Goal: Information Seeking & Learning: Learn about a topic

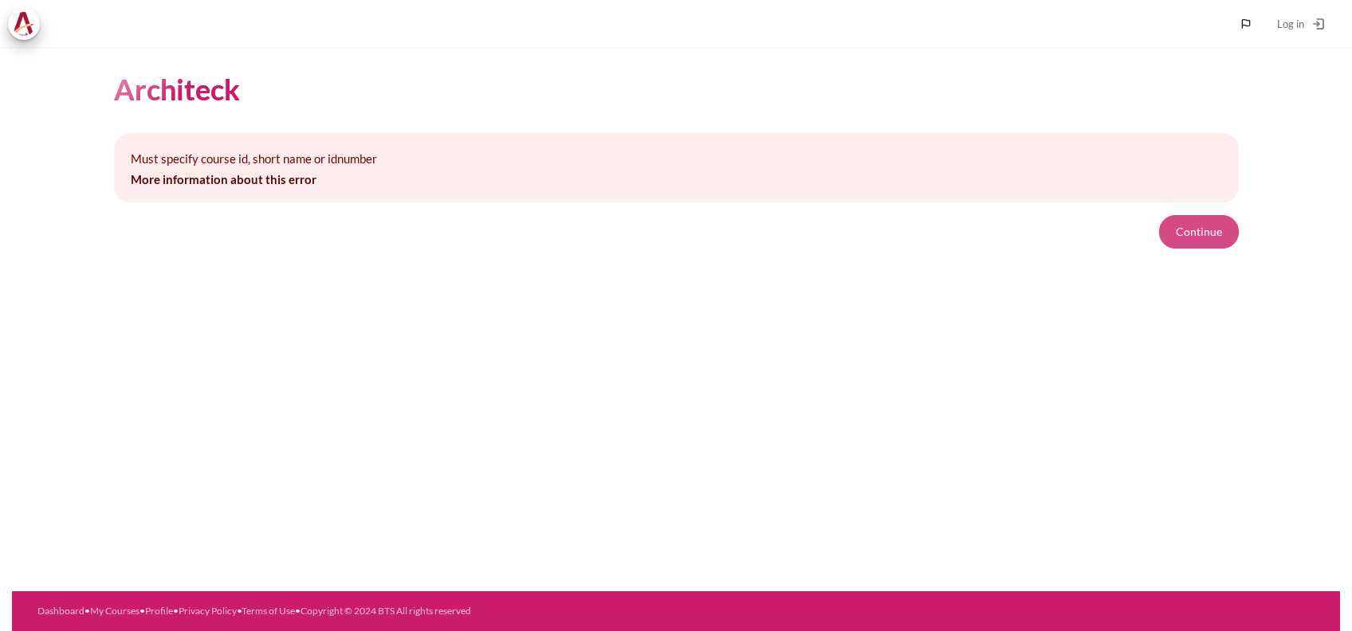
click at [1174, 236] on button "Continue" at bounding box center [1199, 231] width 80 height 33
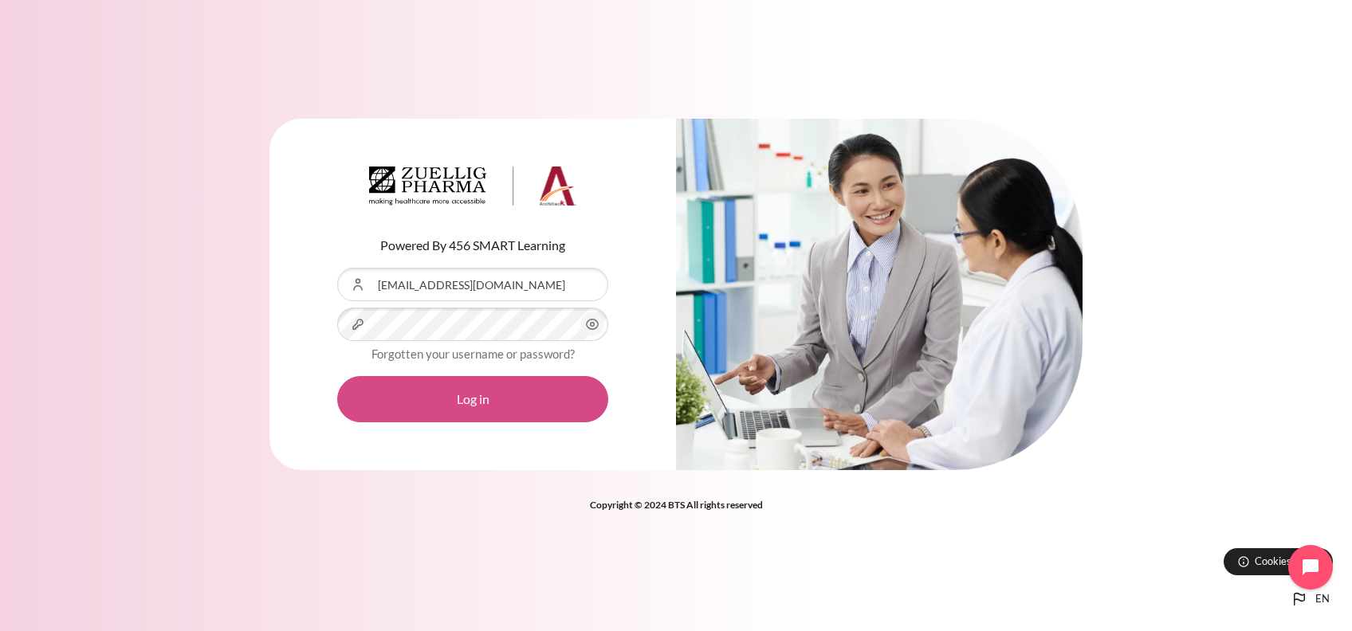
click at [518, 408] on button "Log in" at bounding box center [472, 399] width 271 height 46
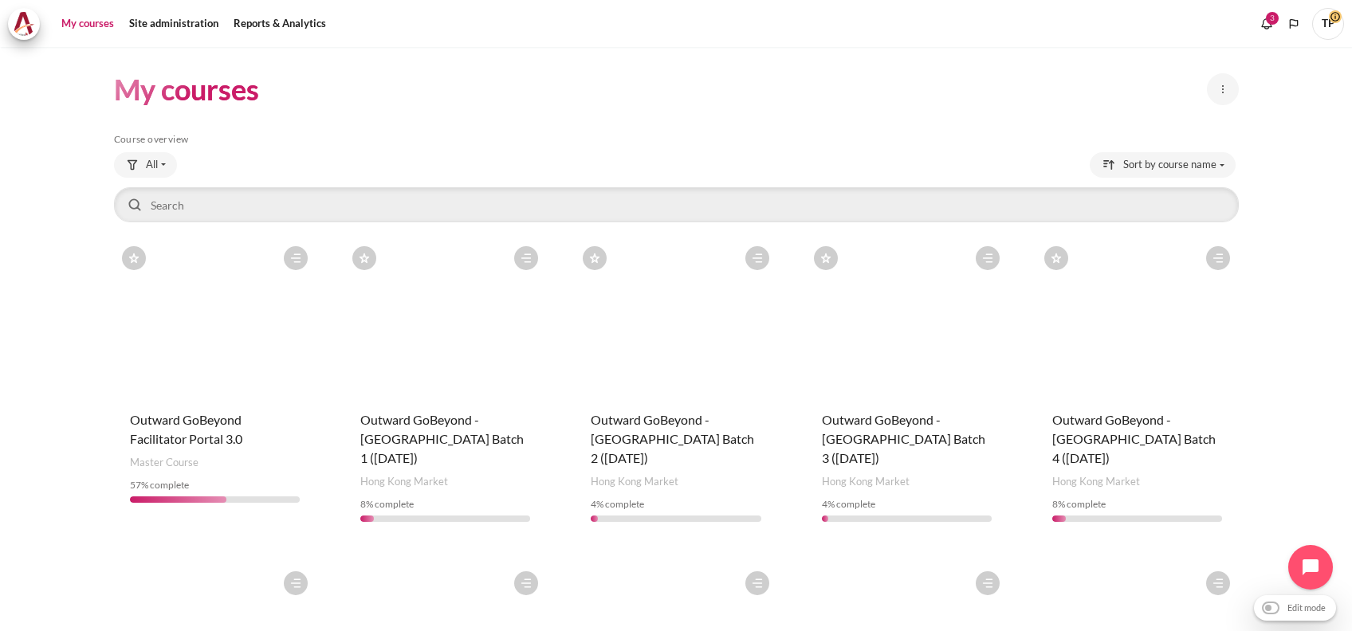
click at [177, 338] on figure "Content" at bounding box center [215, 317] width 202 height 159
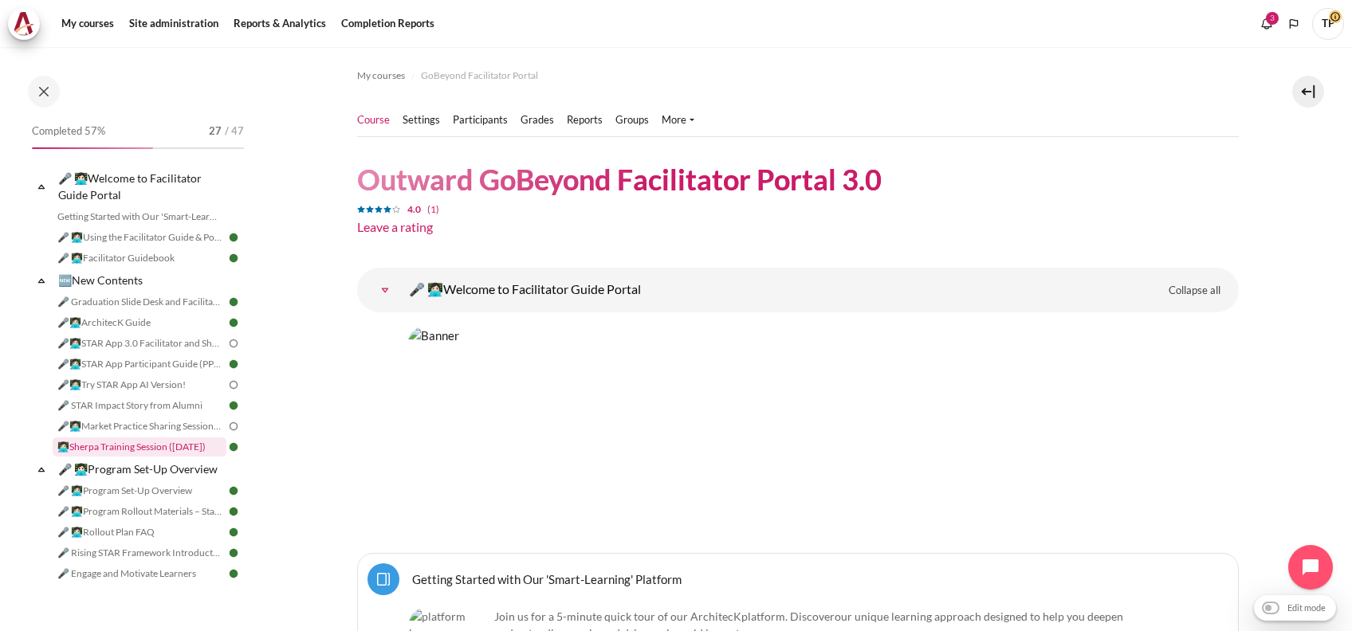
click at [107, 453] on link "👩🏻‍💻Sherpa Training Session (11 Apr 25)" at bounding box center [140, 447] width 174 height 19
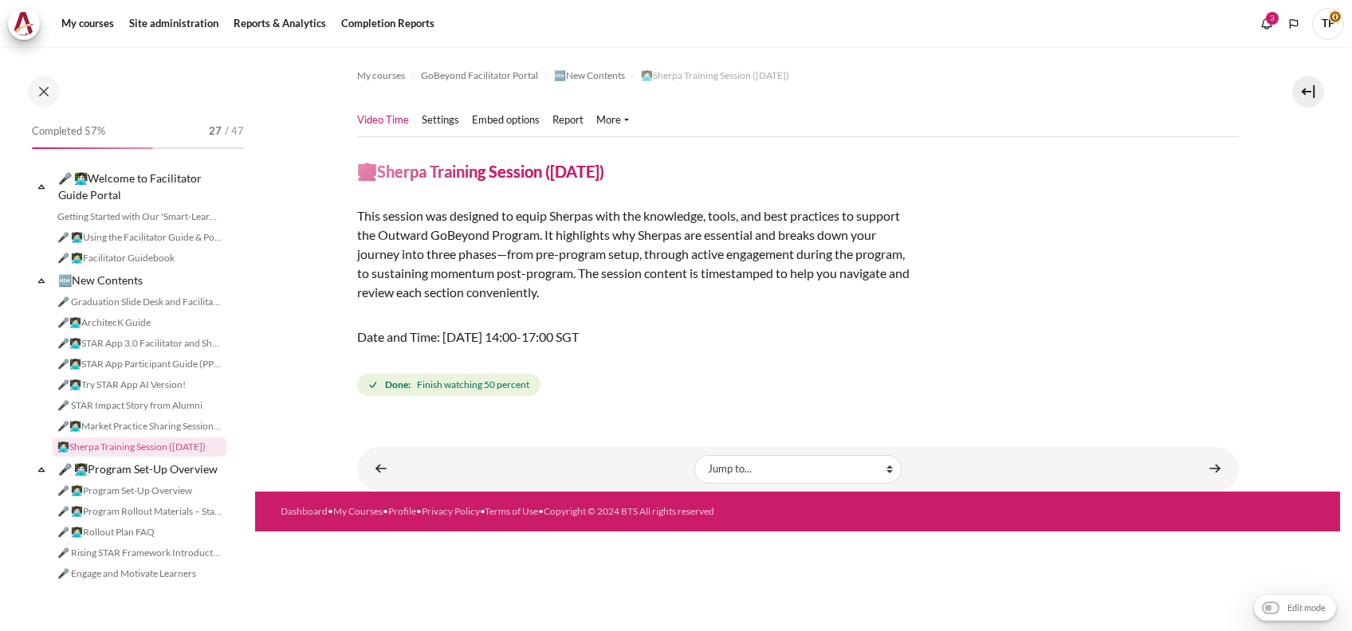
scroll to position [93, 0]
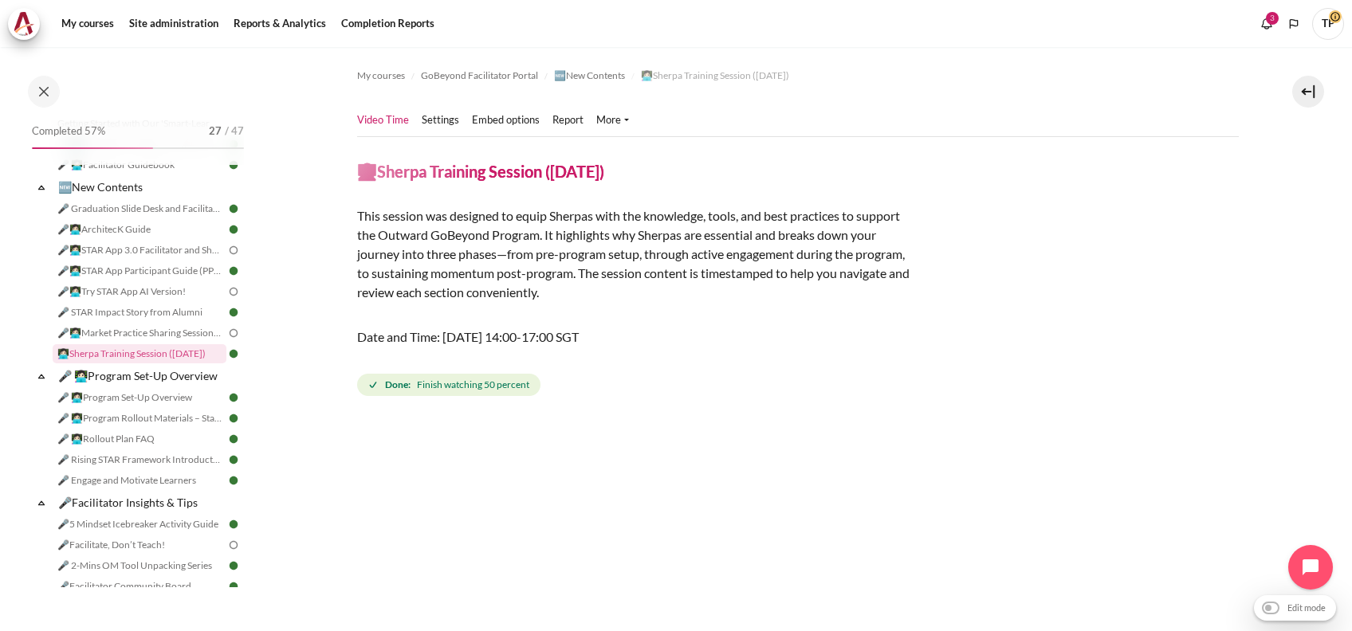
click at [435, 108] on ul "Video Time Settings" at bounding box center [499, 120] width 285 height 32
click at [440, 124] on link "Settings" at bounding box center [440, 120] width 37 height 16
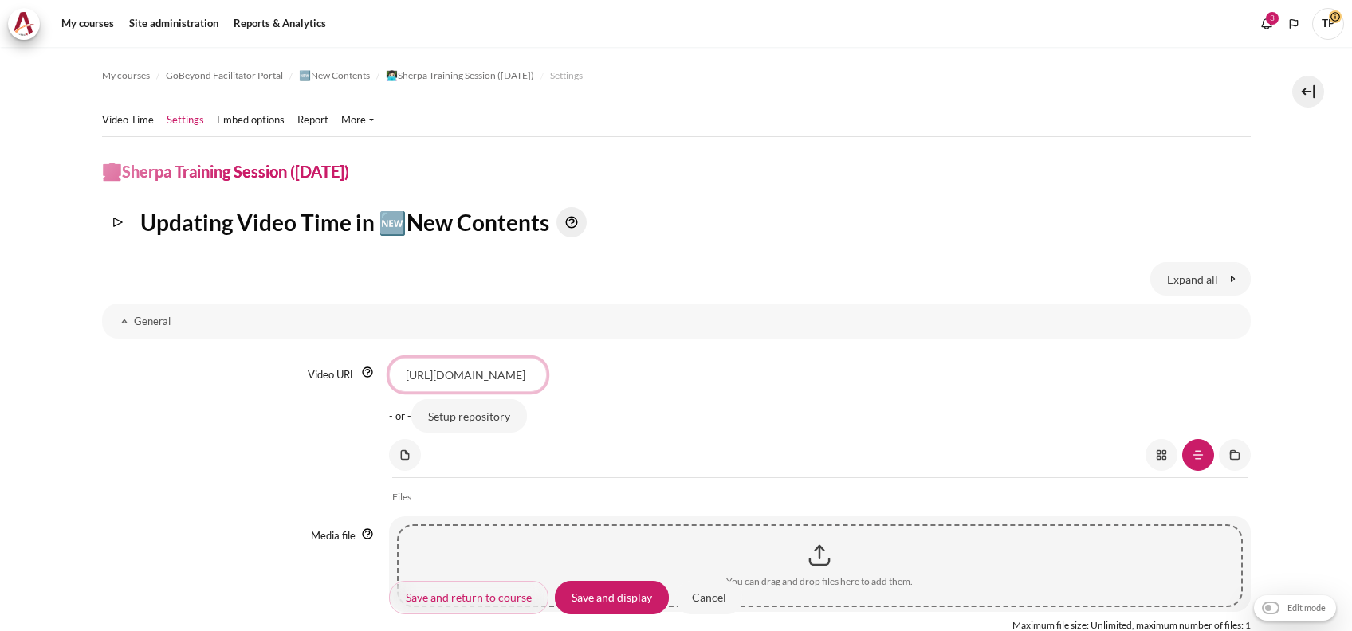
click at [465, 367] on input "https://vimeo.com/1074620092/068554c68b?share=copy" at bounding box center [468, 374] width 158 height 33
drag, startPoint x: 406, startPoint y: 371, endPoint x: 873, endPoint y: 446, distance: 473.1
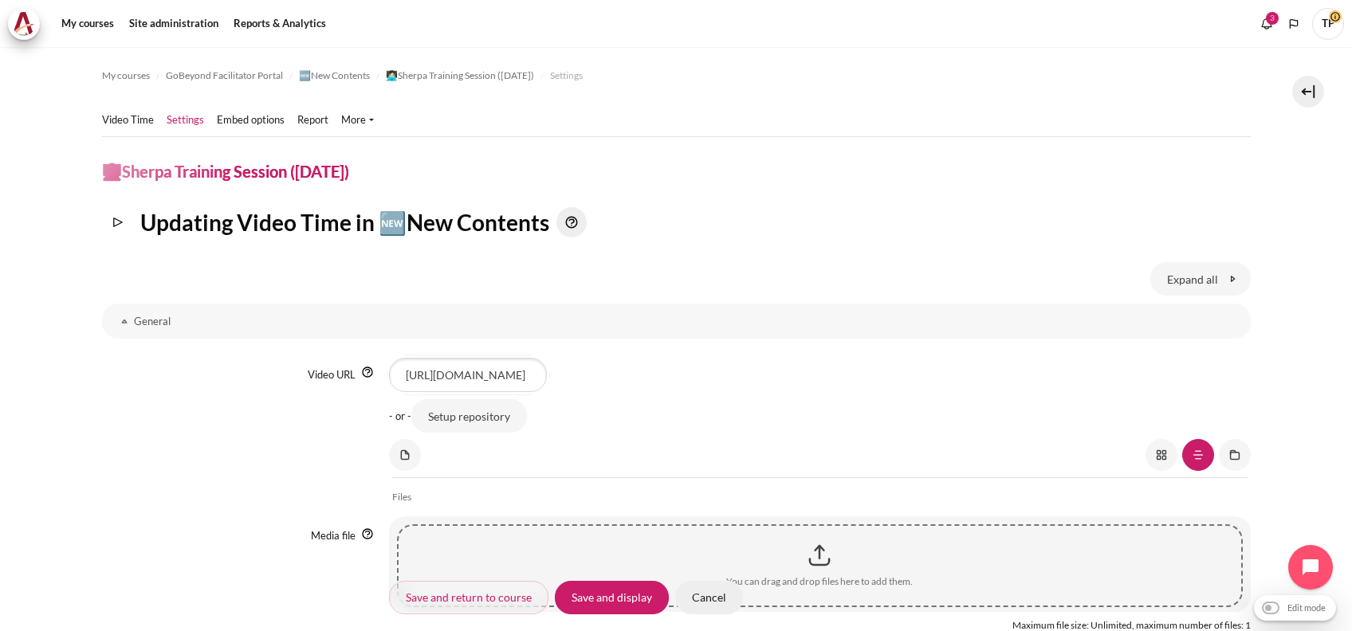
click at [701, 595] on input "Cancel" at bounding box center [709, 596] width 68 height 33
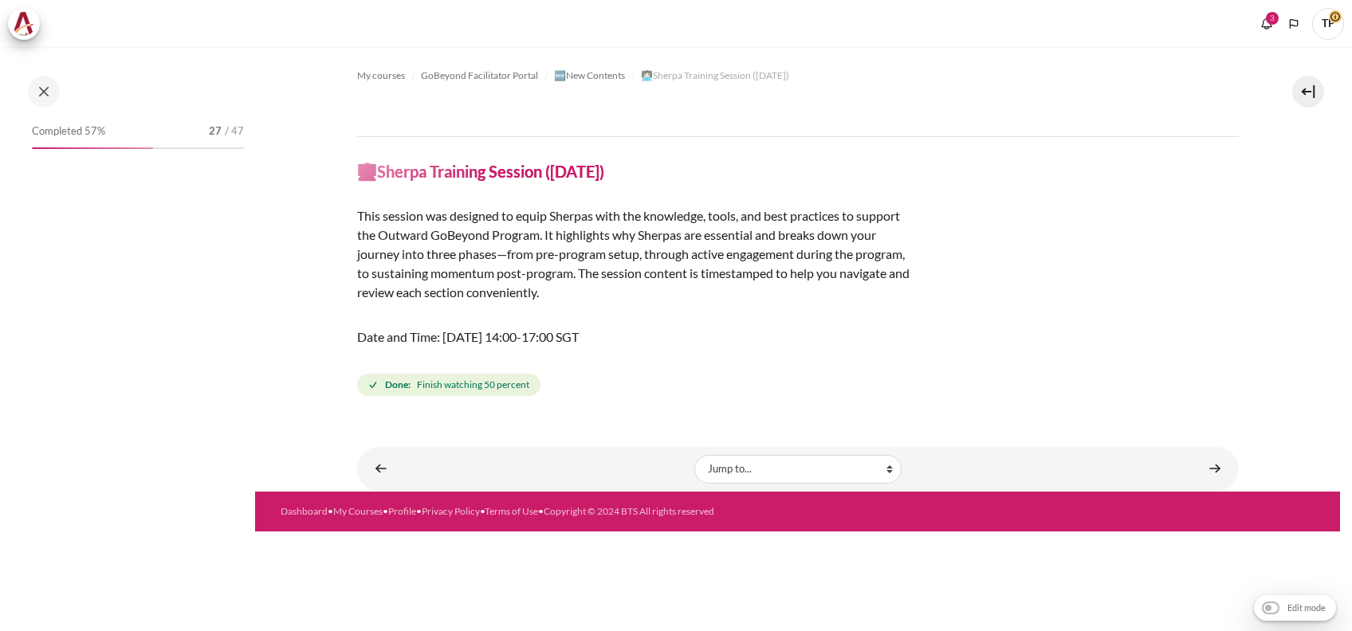
scroll to position [93, 0]
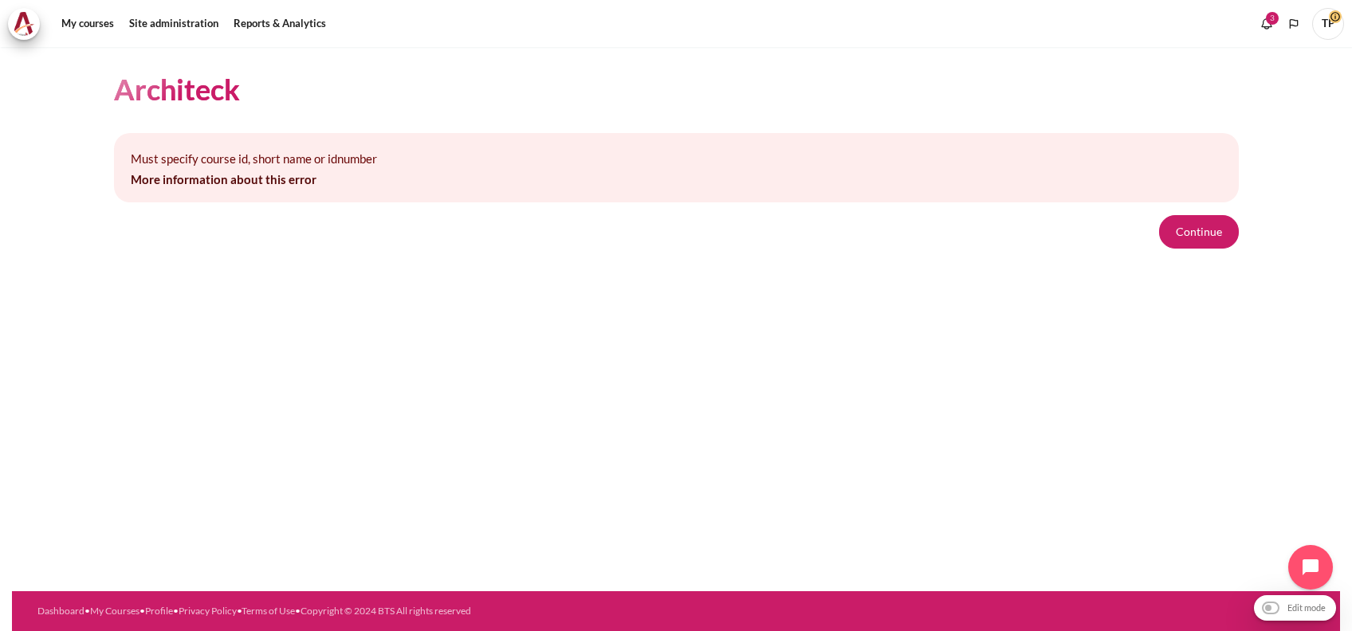
click at [1319, 34] on span "TP" at bounding box center [1328, 24] width 32 height 32
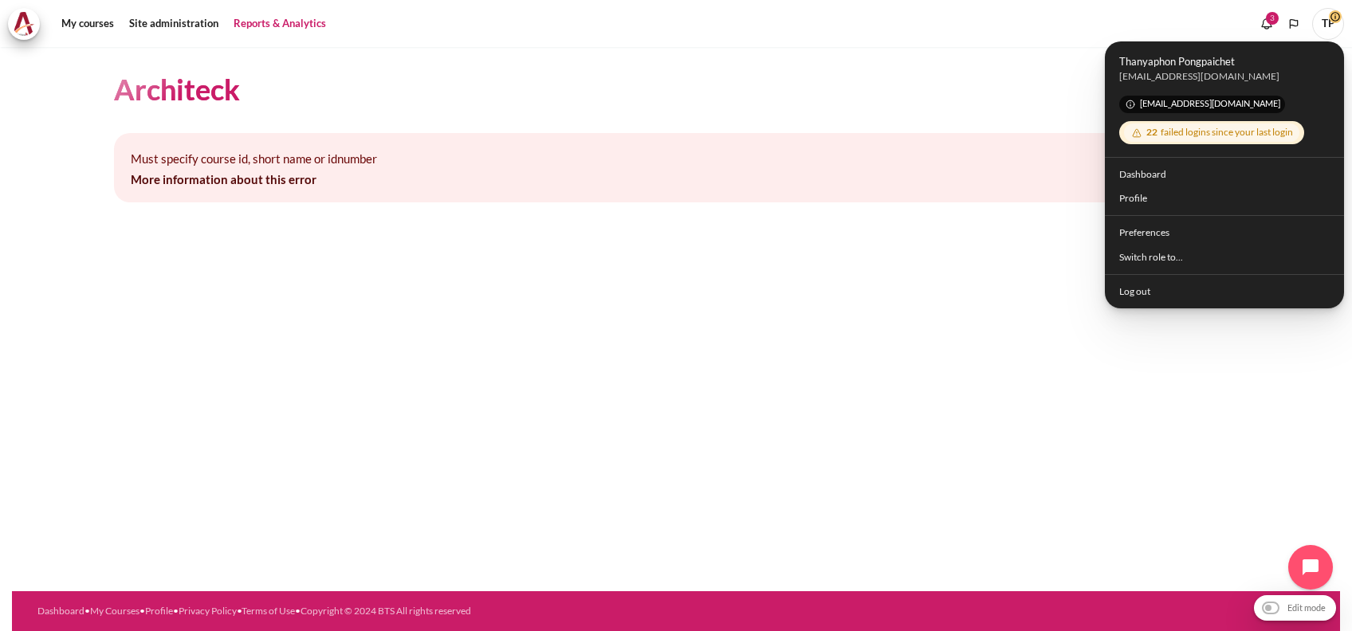
click at [257, 19] on link "Reports & Analytics" at bounding box center [280, 24] width 104 height 32
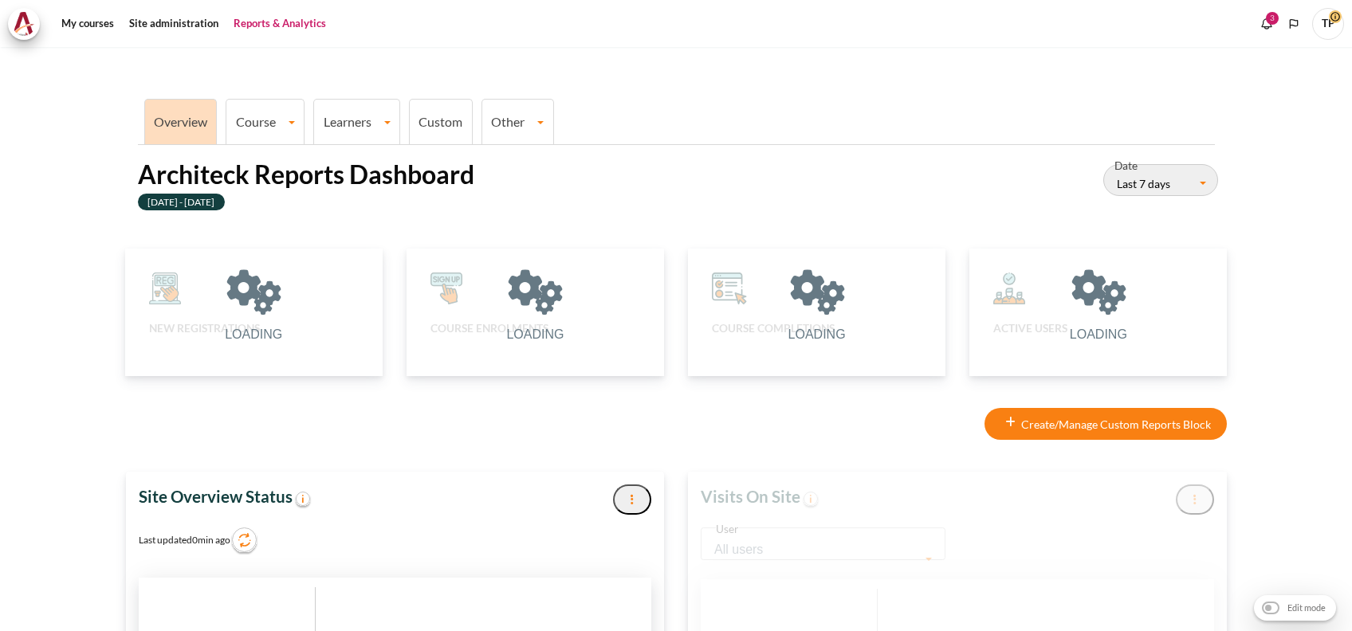
type input "[DATE]"
click at [84, 20] on link "My courses" at bounding box center [88, 24] width 64 height 32
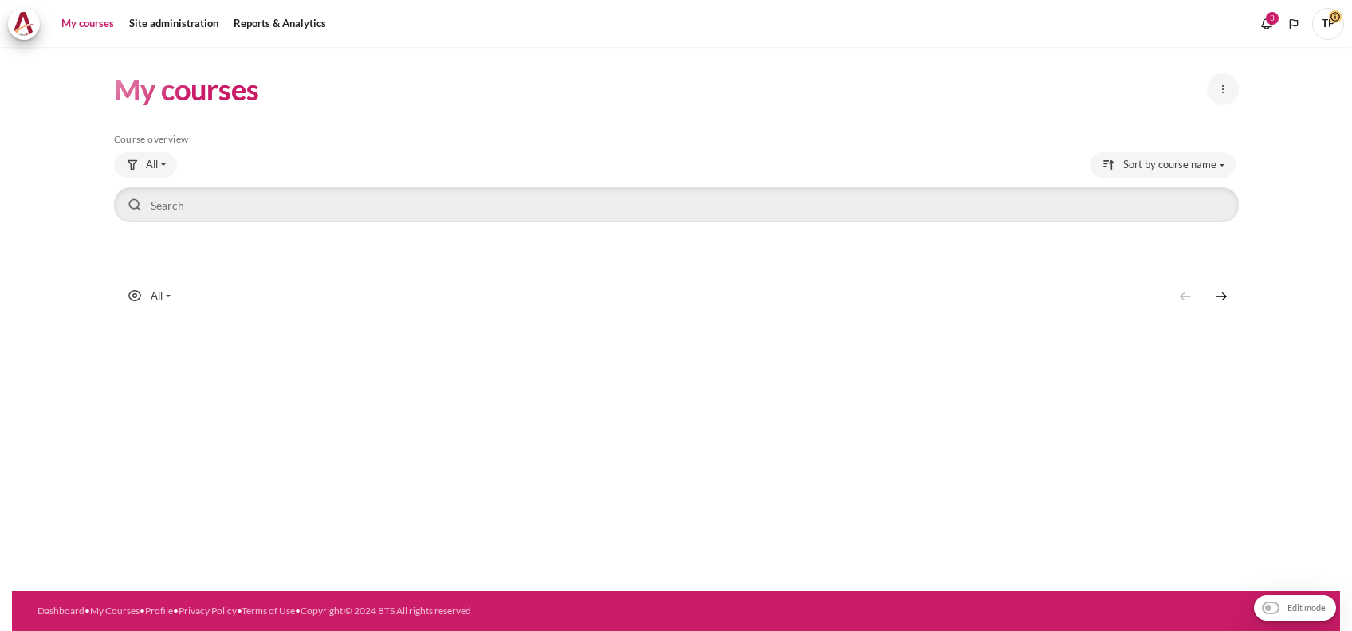
click at [1325, 22] on span "TP" at bounding box center [1328, 24] width 32 height 32
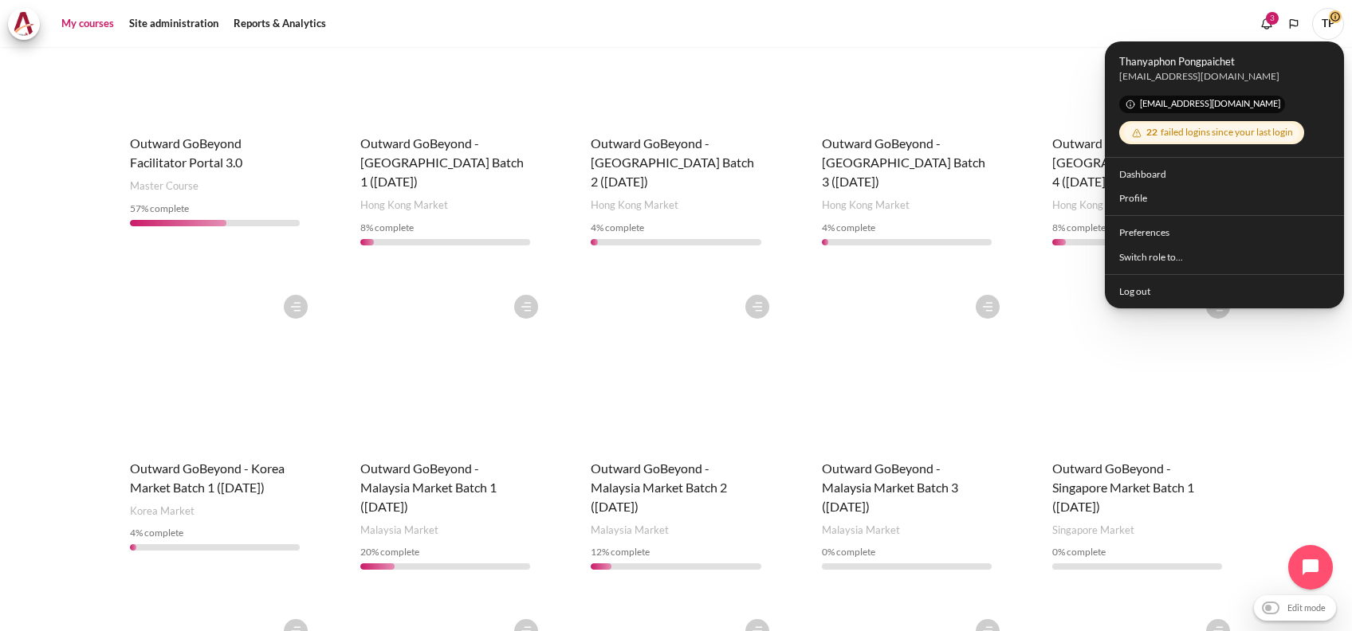
scroll to position [319, 0]
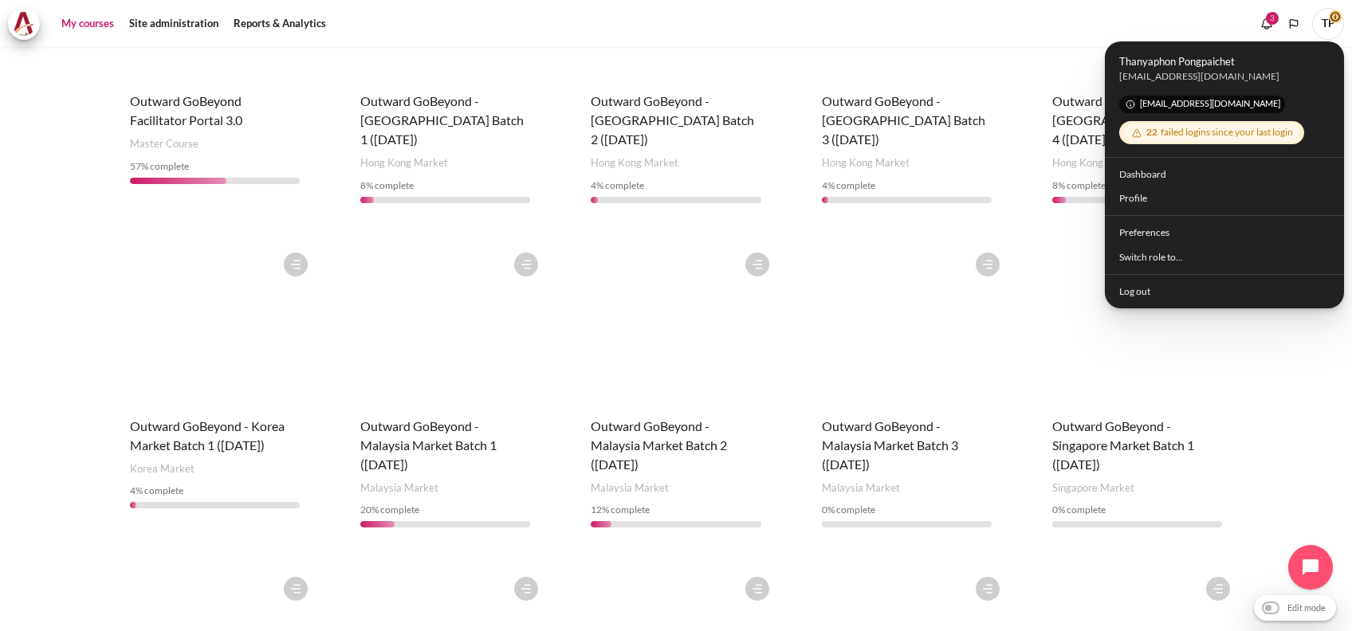
click at [905, 363] on figure "Content" at bounding box center [907, 324] width 202 height 159
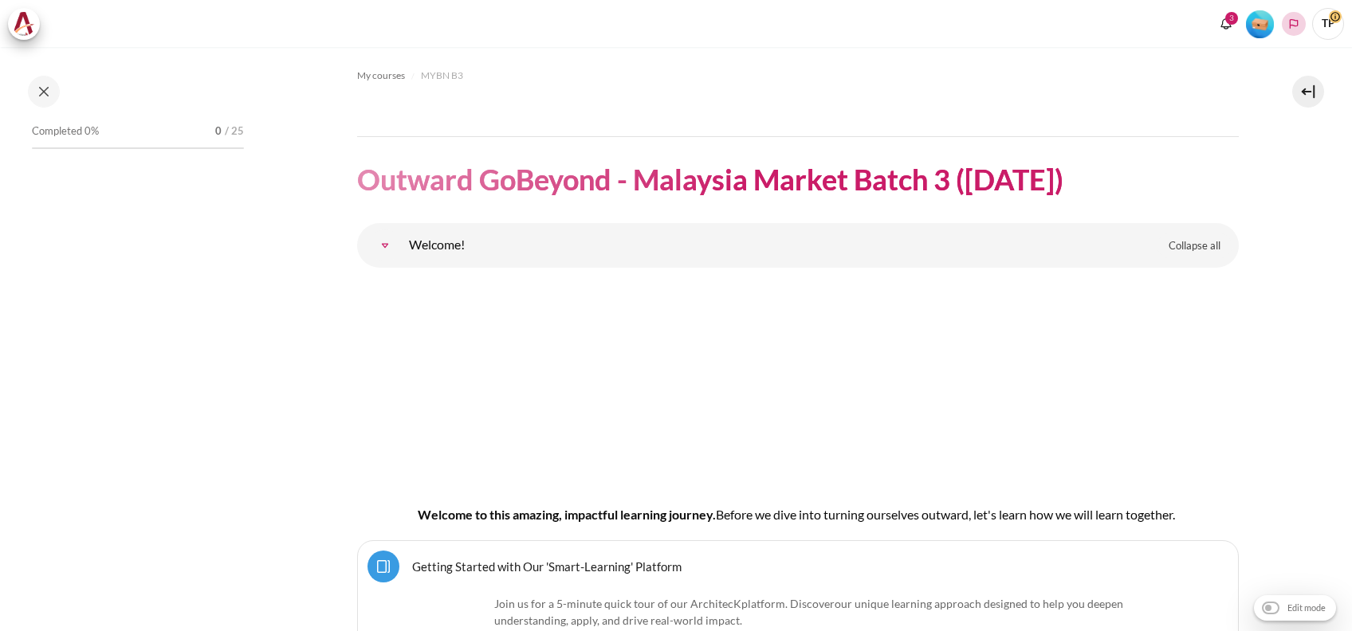
click at [1284, 15] on button "Languages" at bounding box center [1293, 24] width 24 height 24
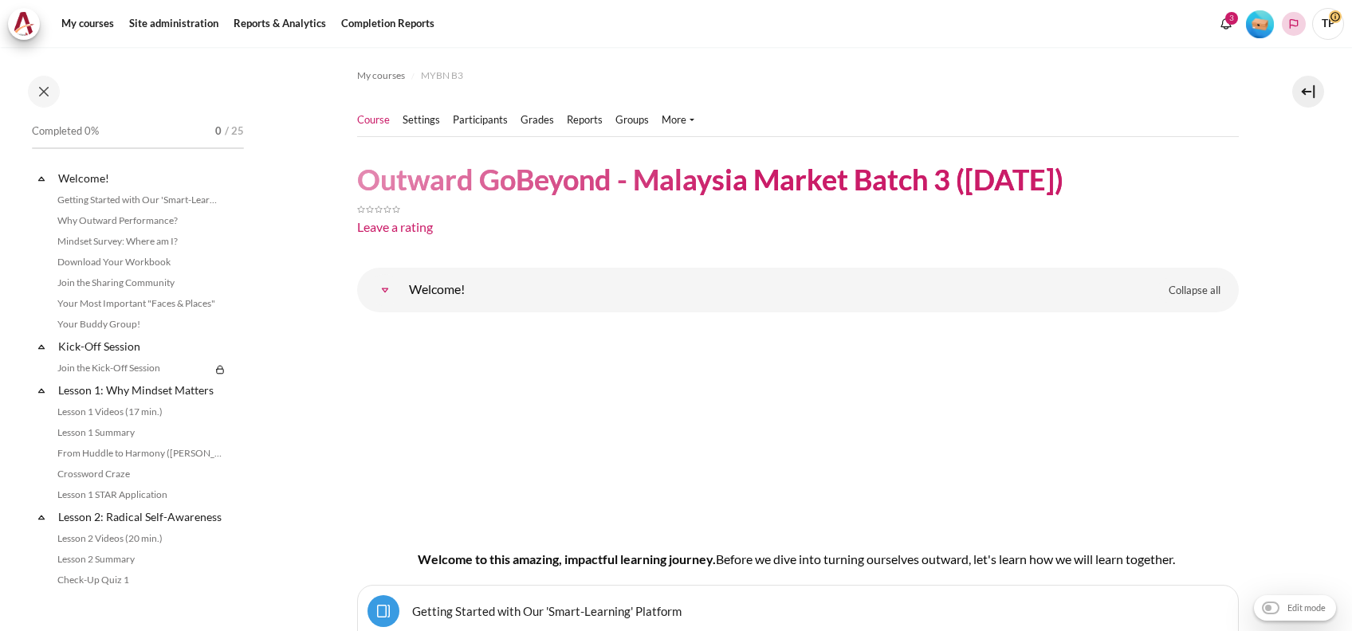
click at [1288, 23] on polyline "Languages" at bounding box center [1293, 24] width 13 height 13
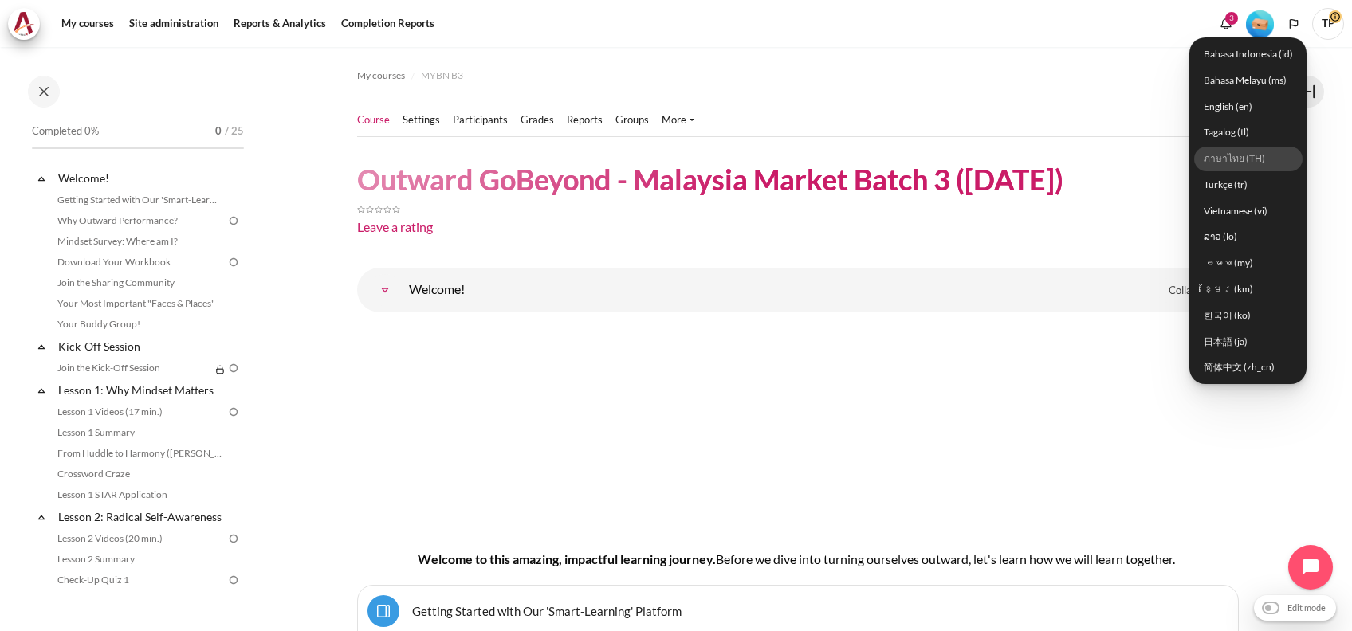
click at [1226, 170] on link "ภาษาไทย (TH)" at bounding box center [1248, 158] width 108 height 25
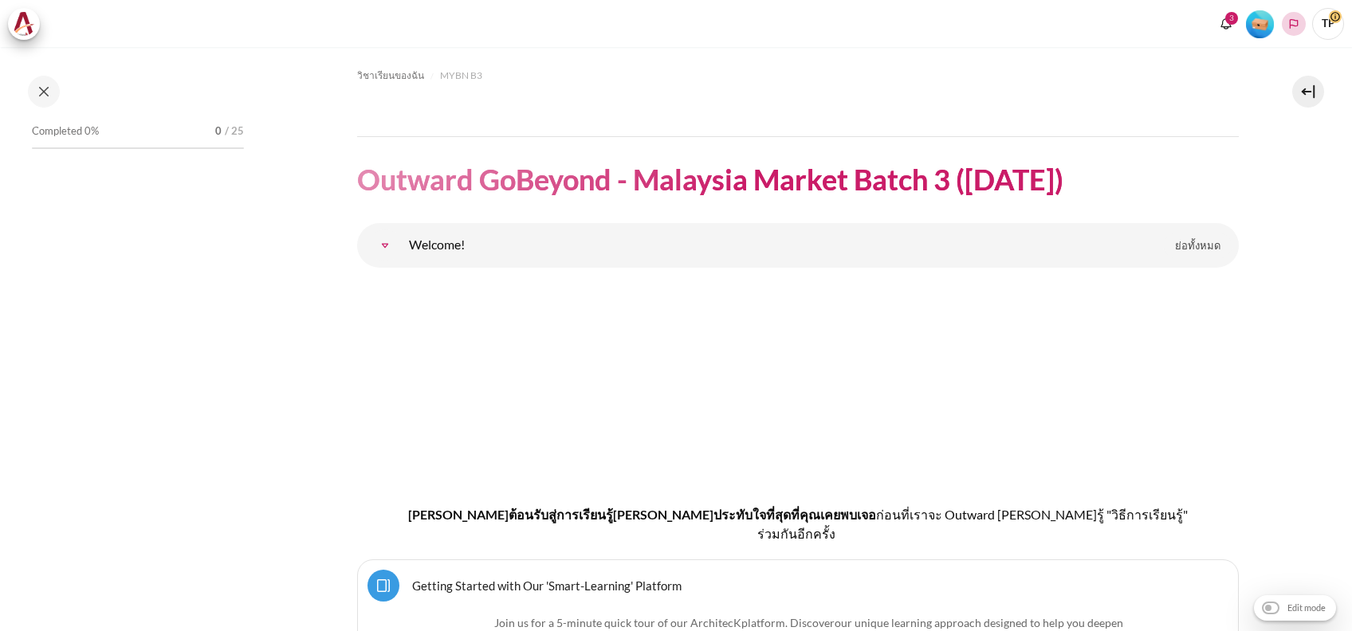
drag, startPoint x: 0, startPoint y: 0, endPoint x: 1293, endPoint y: 26, distance: 1293.7
click at [1293, 26] on polyline "Languages" at bounding box center [1293, 24] width 13 height 13
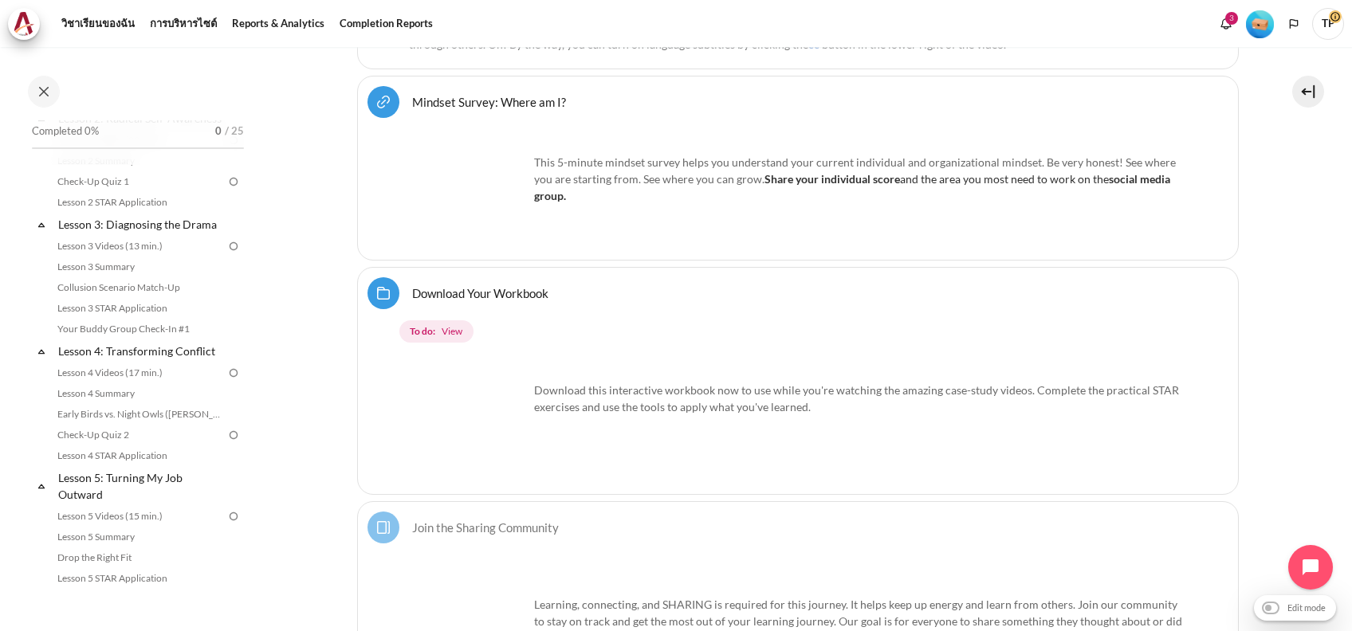
scroll to position [638, 0]
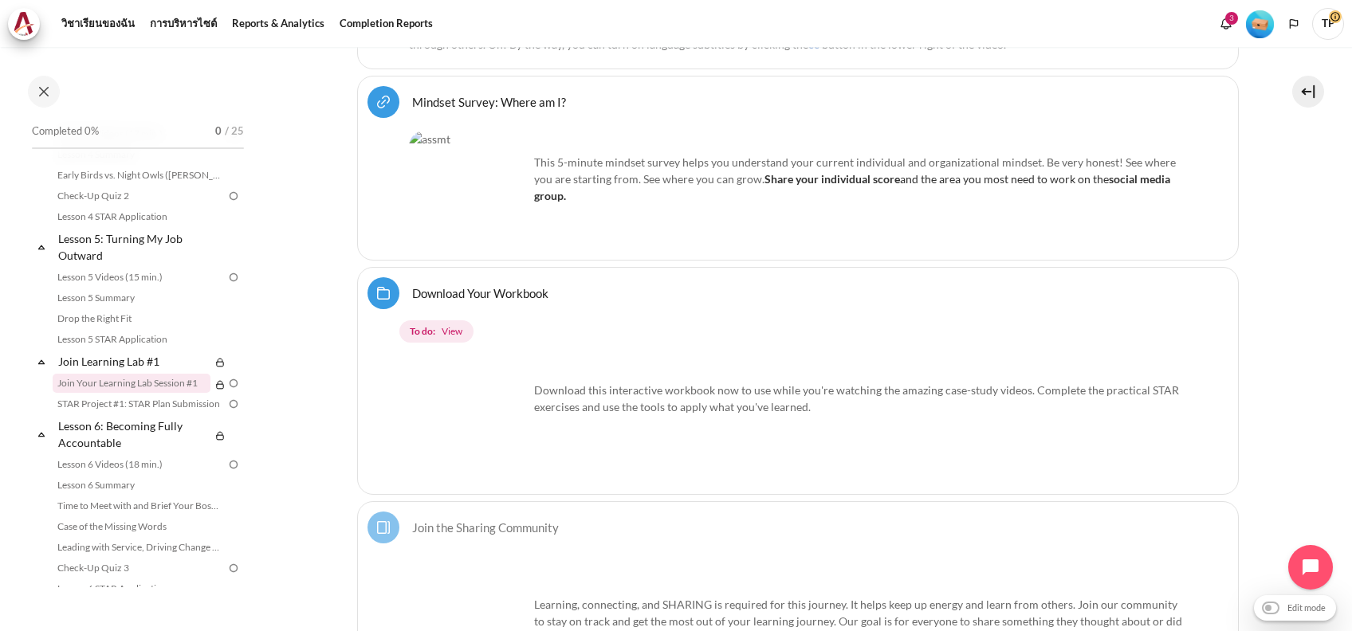
click at [105, 393] on link "Join Your Learning Lab Session #1" at bounding box center [132, 383] width 158 height 19
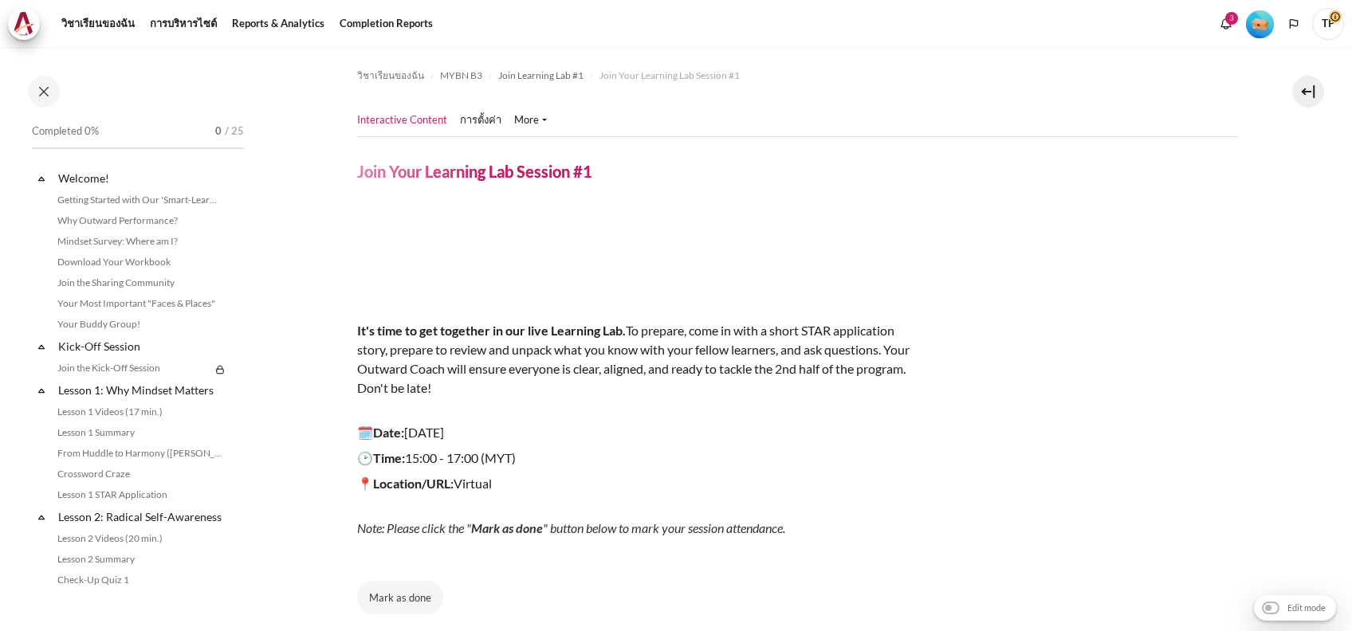
scroll to position [701, 0]
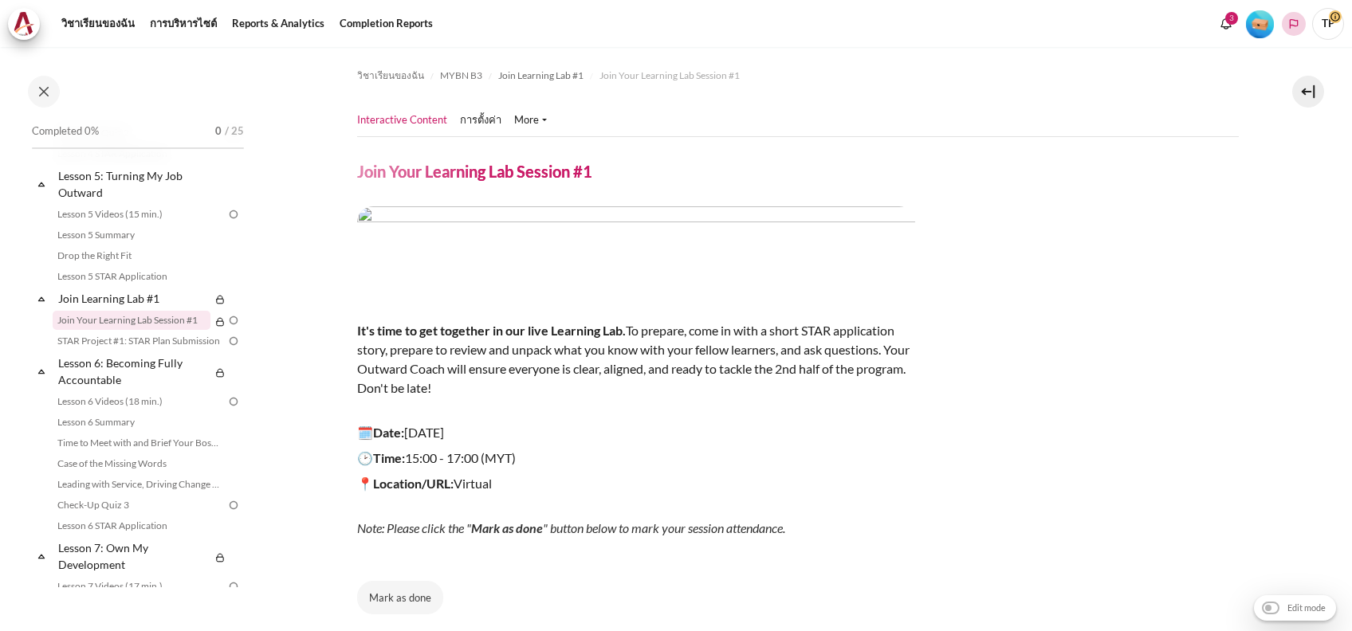
click at [1297, 27] on icon "Languages" at bounding box center [1293, 24] width 13 height 13
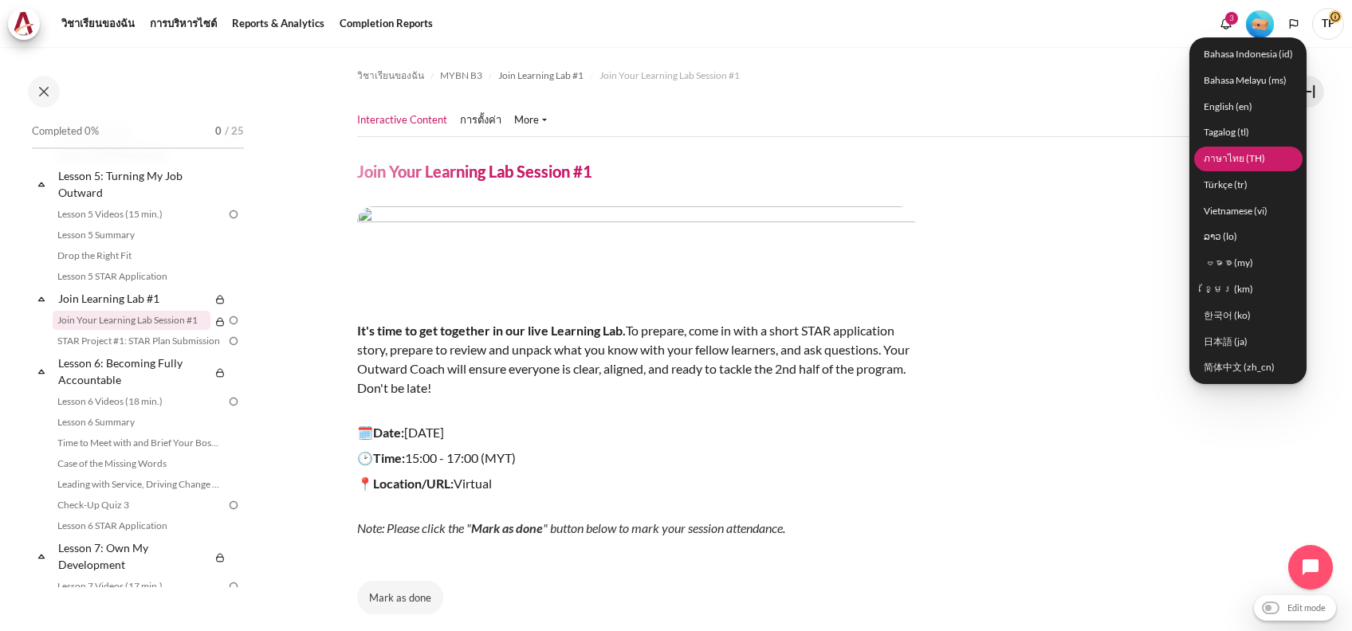
click at [1224, 162] on link "ภาษาไทย (TH)" at bounding box center [1248, 158] width 108 height 25
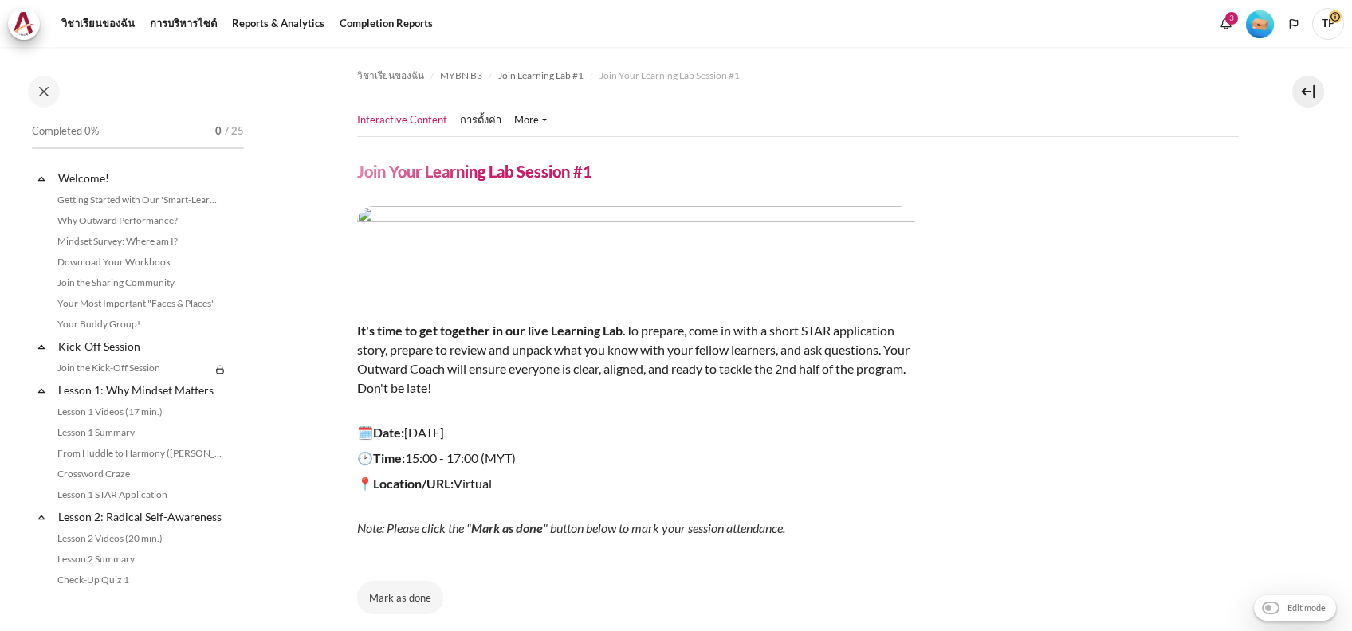
scroll to position [701, 0]
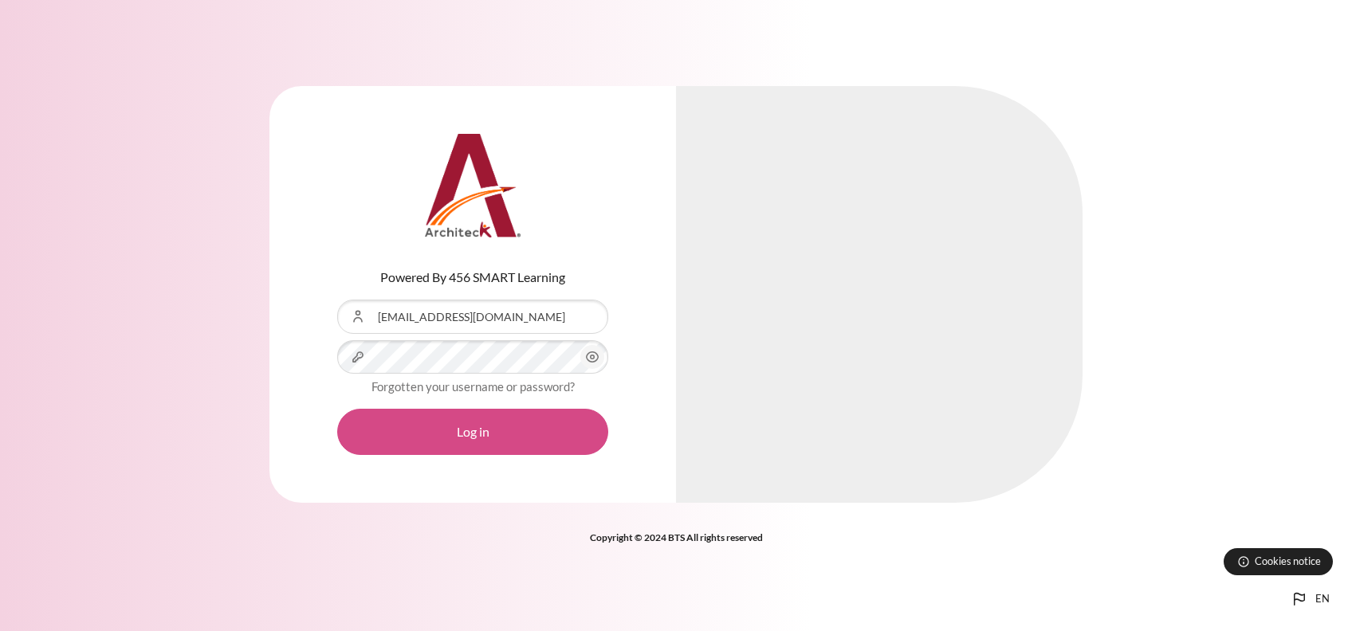
click at [431, 414] on button "Log in" at bounding box center [472, 432] width 271 height 46
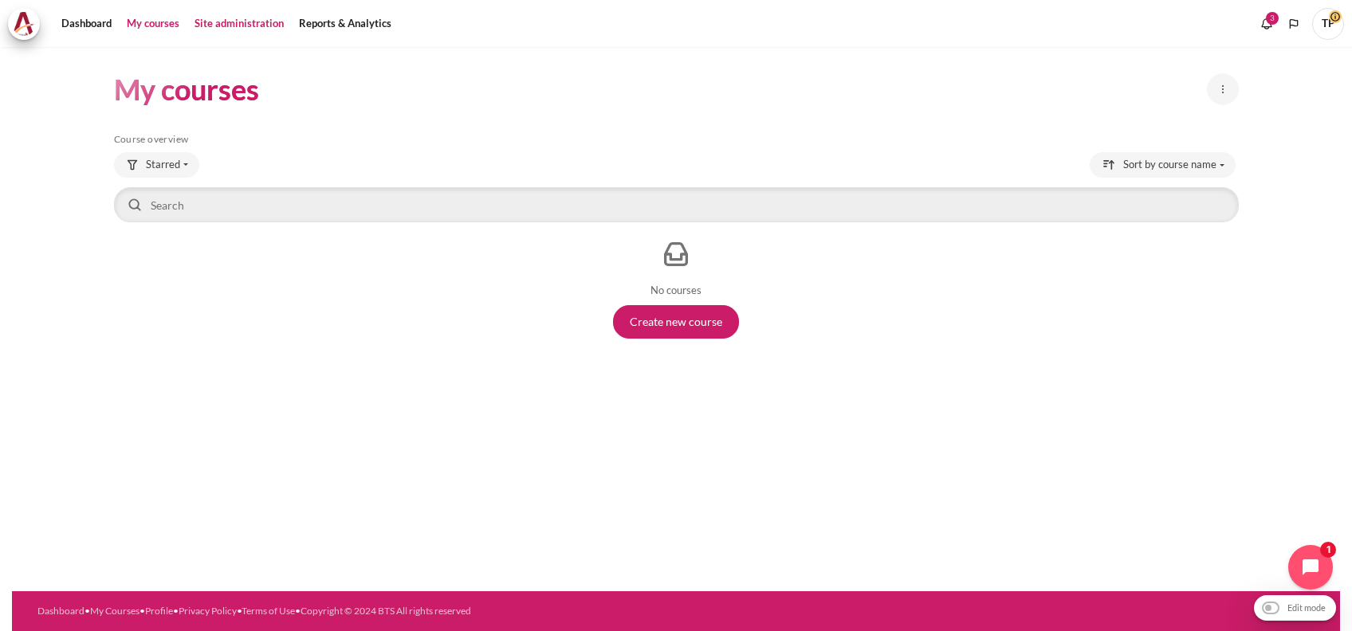
click at [201, 21] on link "Site administration" at bounding box center [239, 24] width 100 height 32
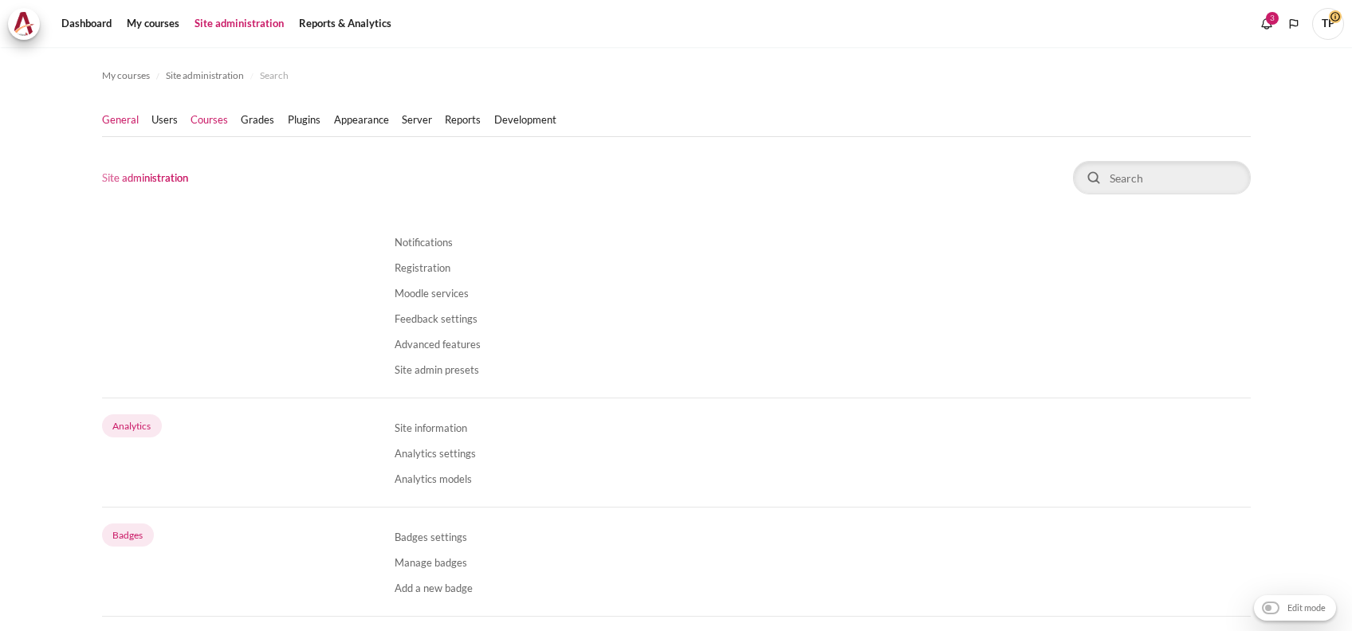
click at [222, 125] on link "Courses" at bounding box center [208, 120] width 37 height 16
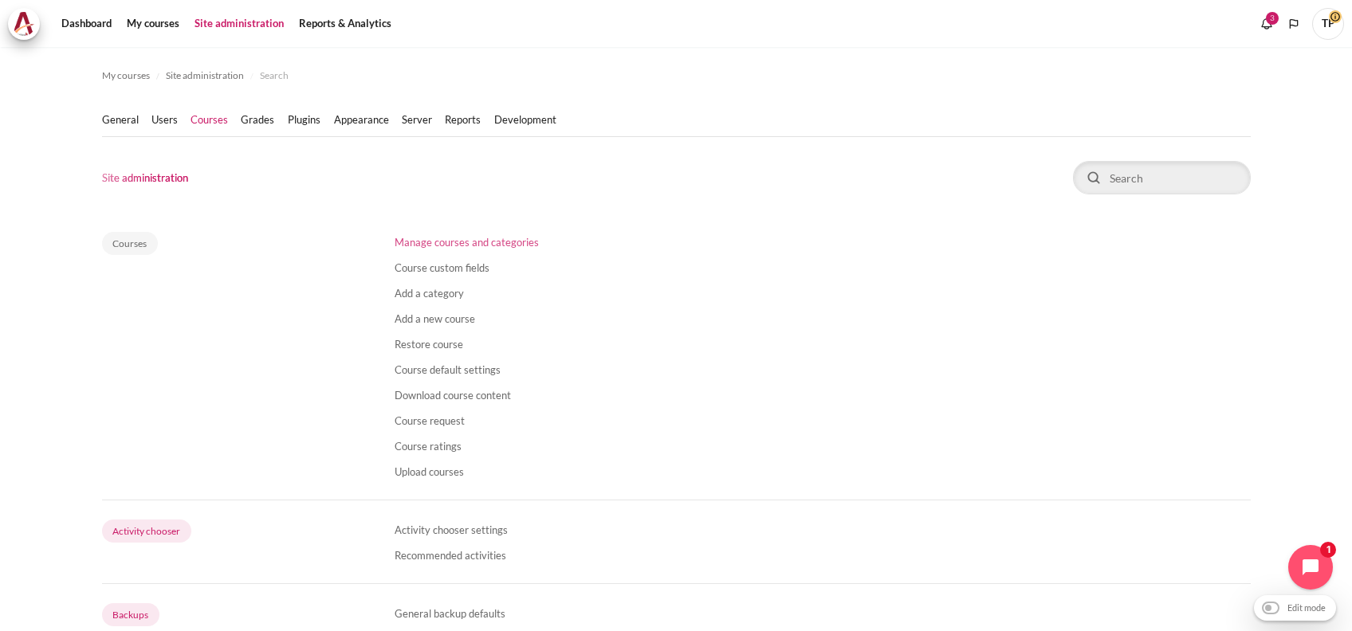
click at [421, 241] on link "Manage courses and categories" at bounding box center [466, 242] width 144 height 13
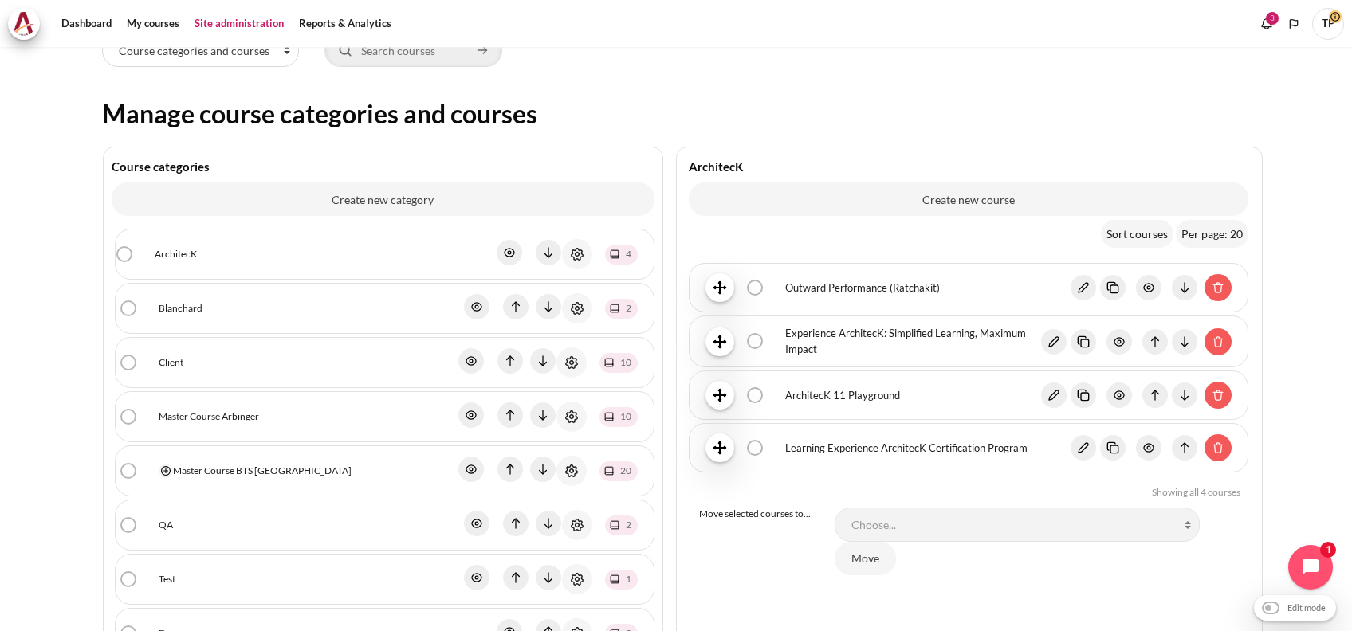
scroll to position [212, 0]
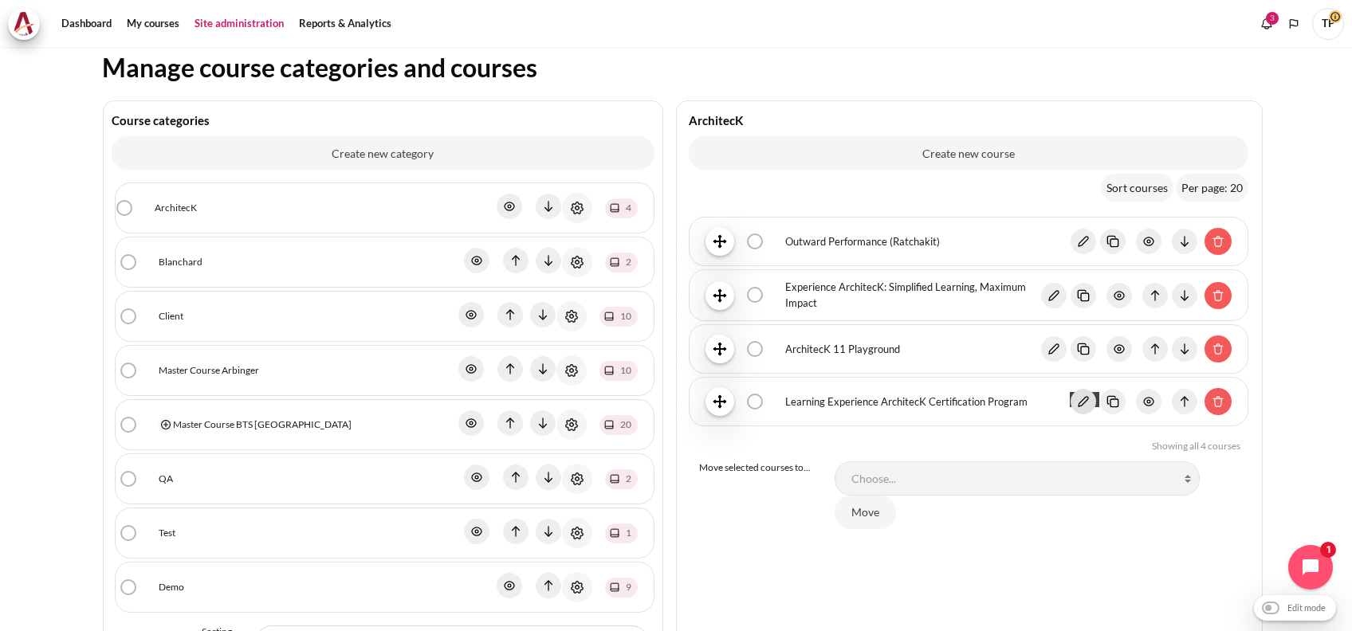
click at [1074, 408] on img "Content" at bounding box center [1083, 402] width 26 height 26
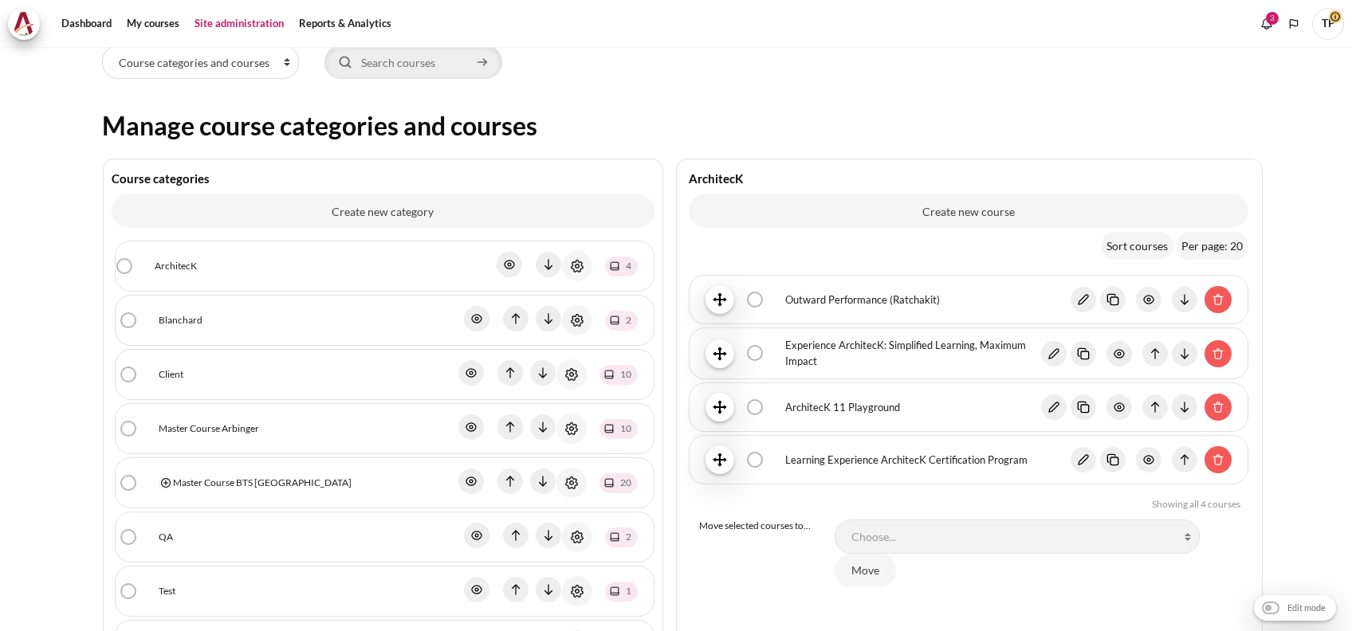
scroll to position [212, 0]
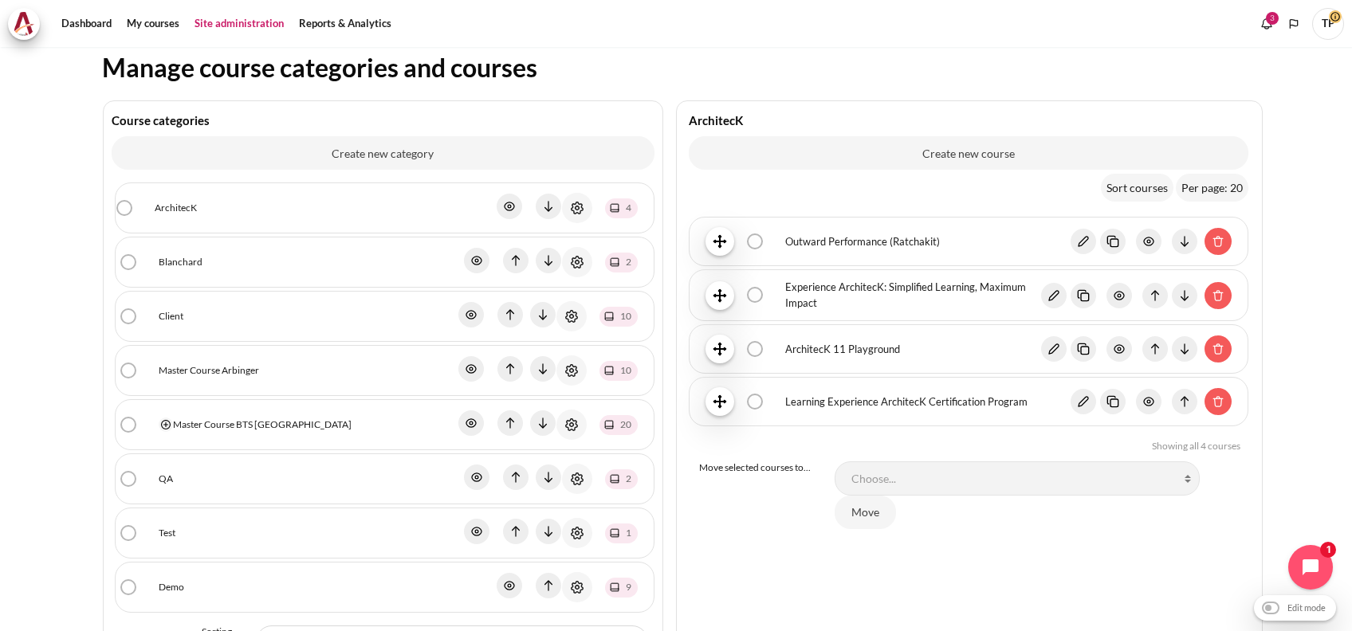
click at [190, 365] on link "Master Course Arbinger" at bounding box center [209, 370] width 100 height 14
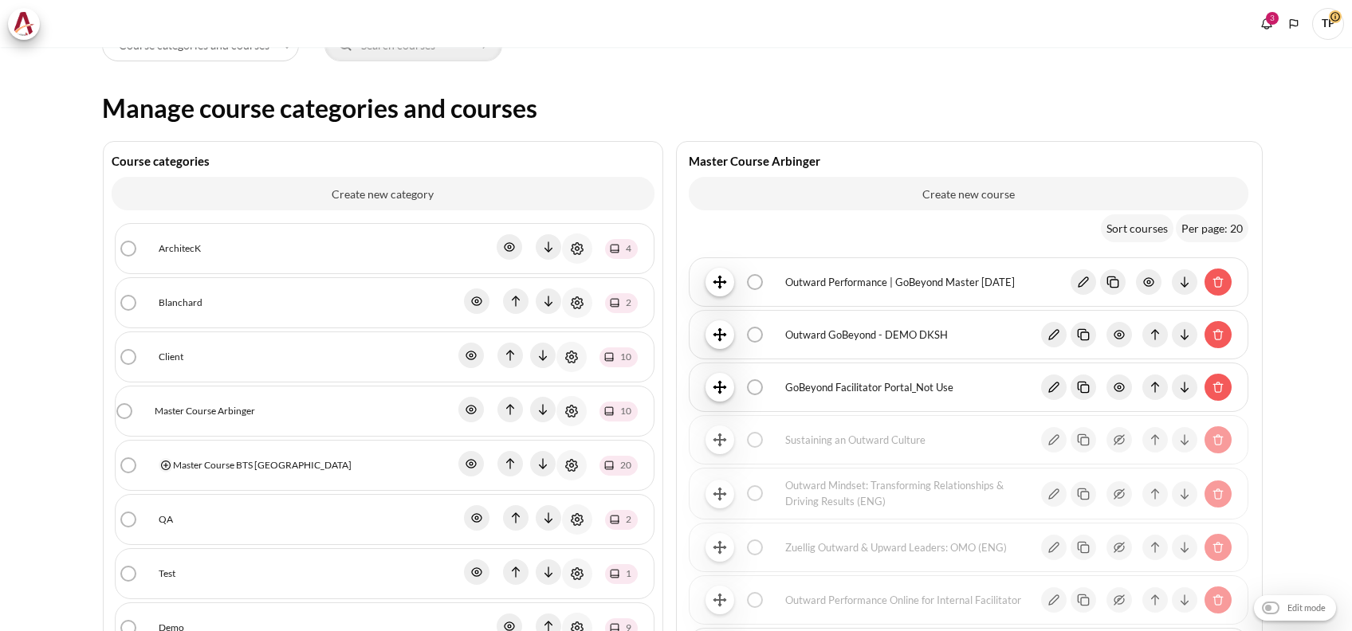
scroll to position [319, 0]
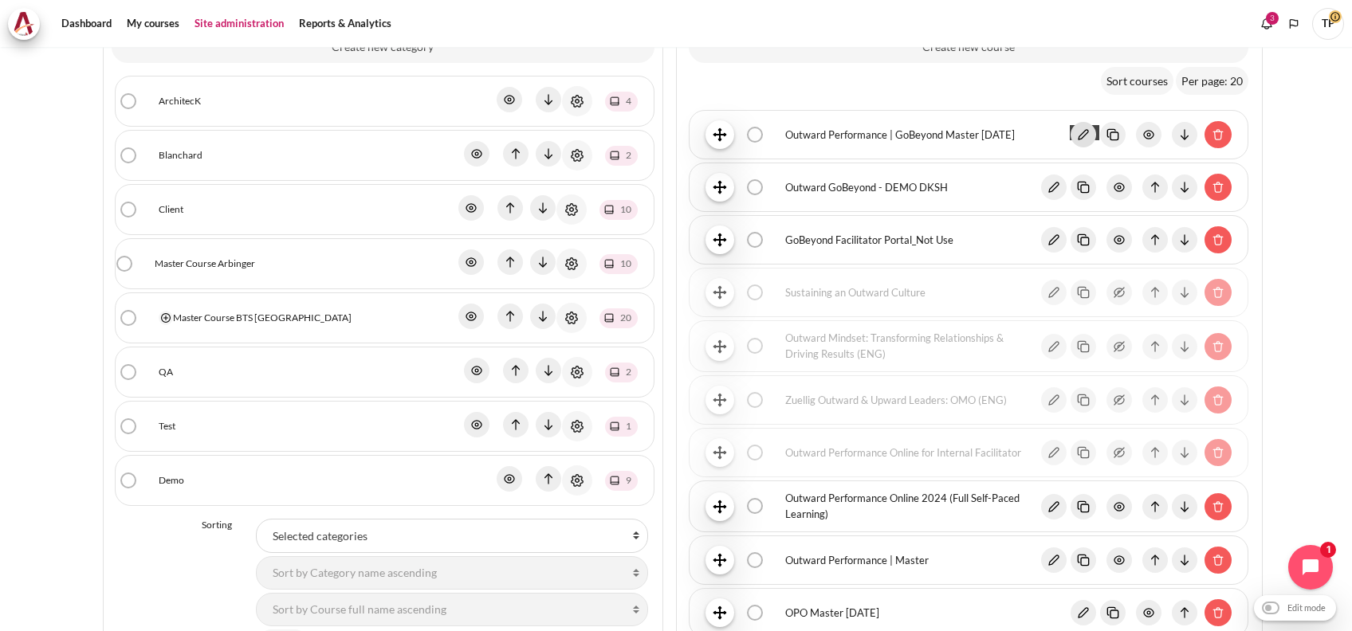
click at [1074, 128] on img "Content" at bounding box center [1083, 135] width 26 height 26
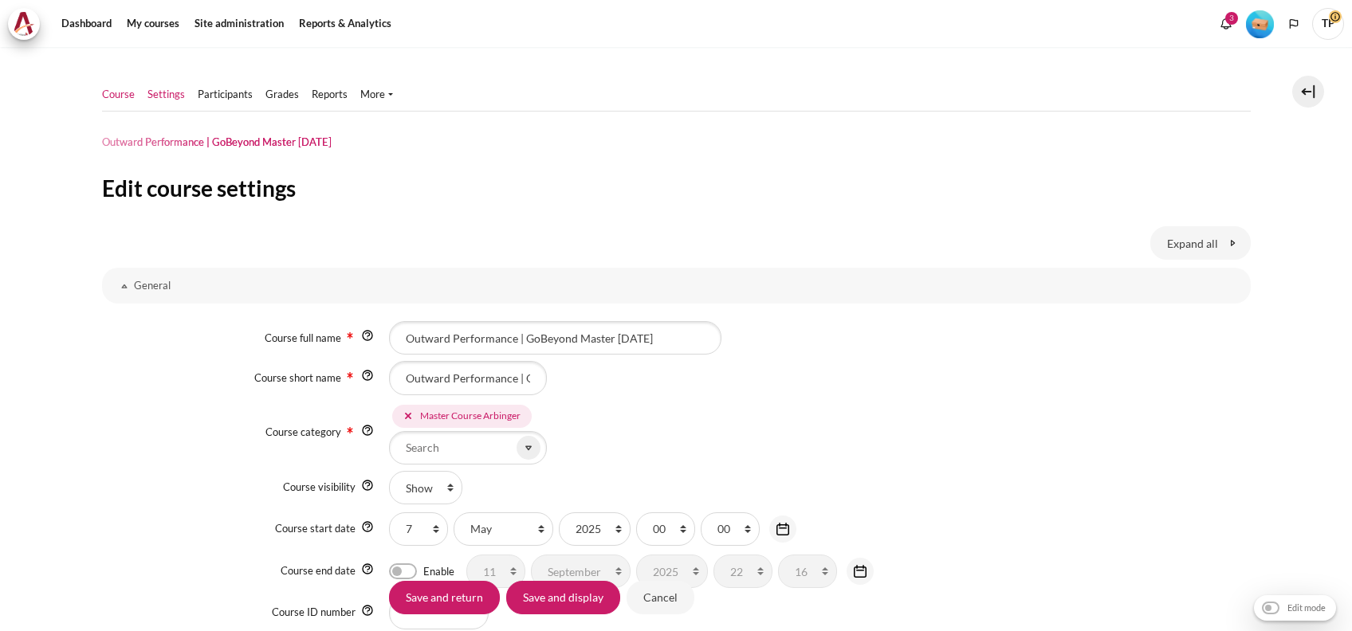
click at [114, 91] on link "Course" at bounding box center [118, 95] width 33 height 16
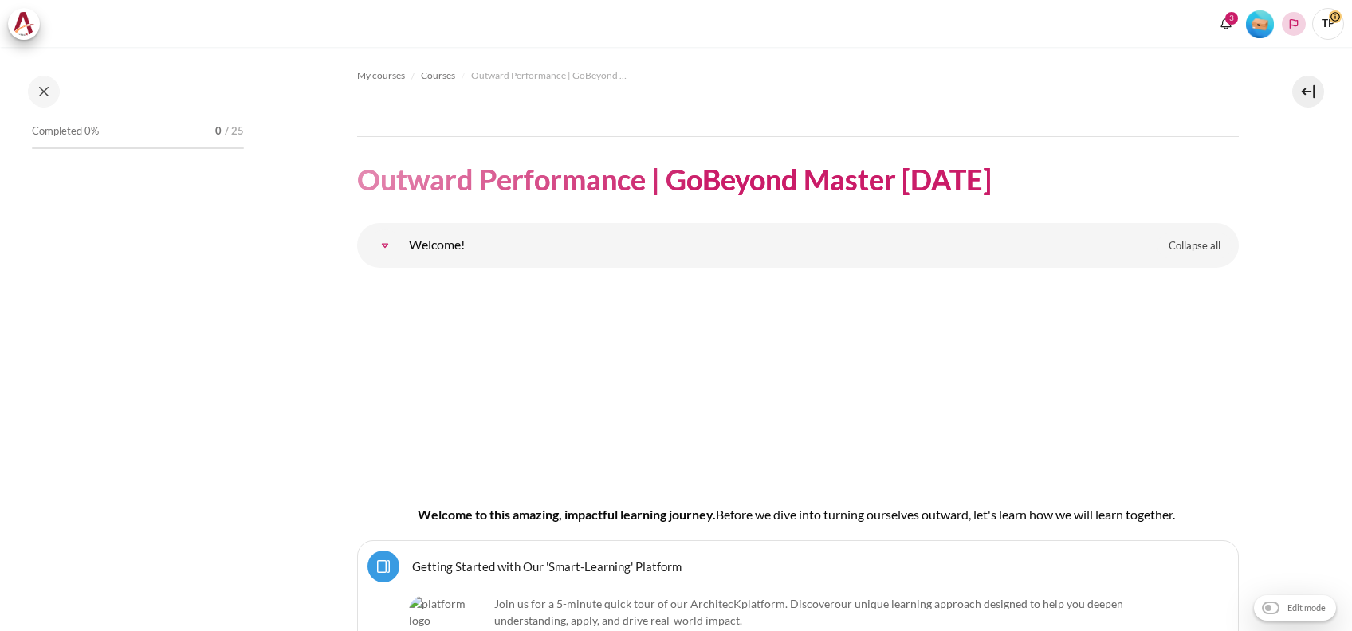
click at [1293, 20] on icon "Languages" at bounding box center [1293, 24] width 13 height 13
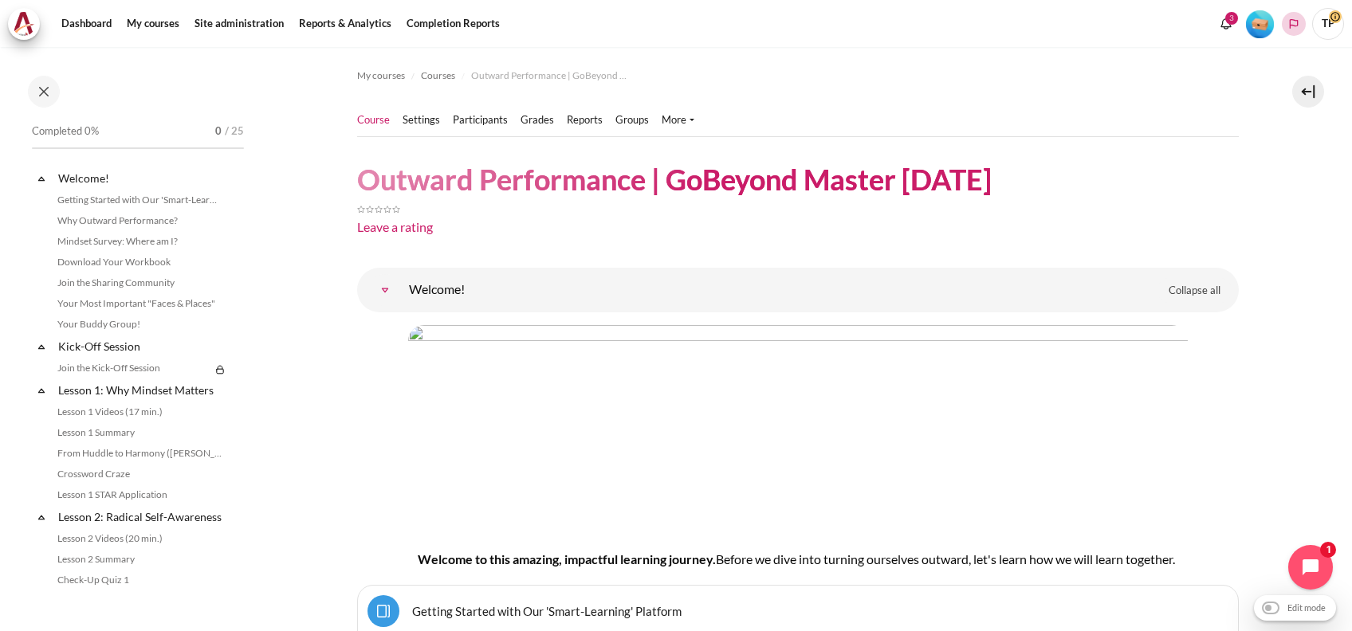
click at [1293, 20] on icon "Languages" at bounding box center [1293, 24] width 13 height 13
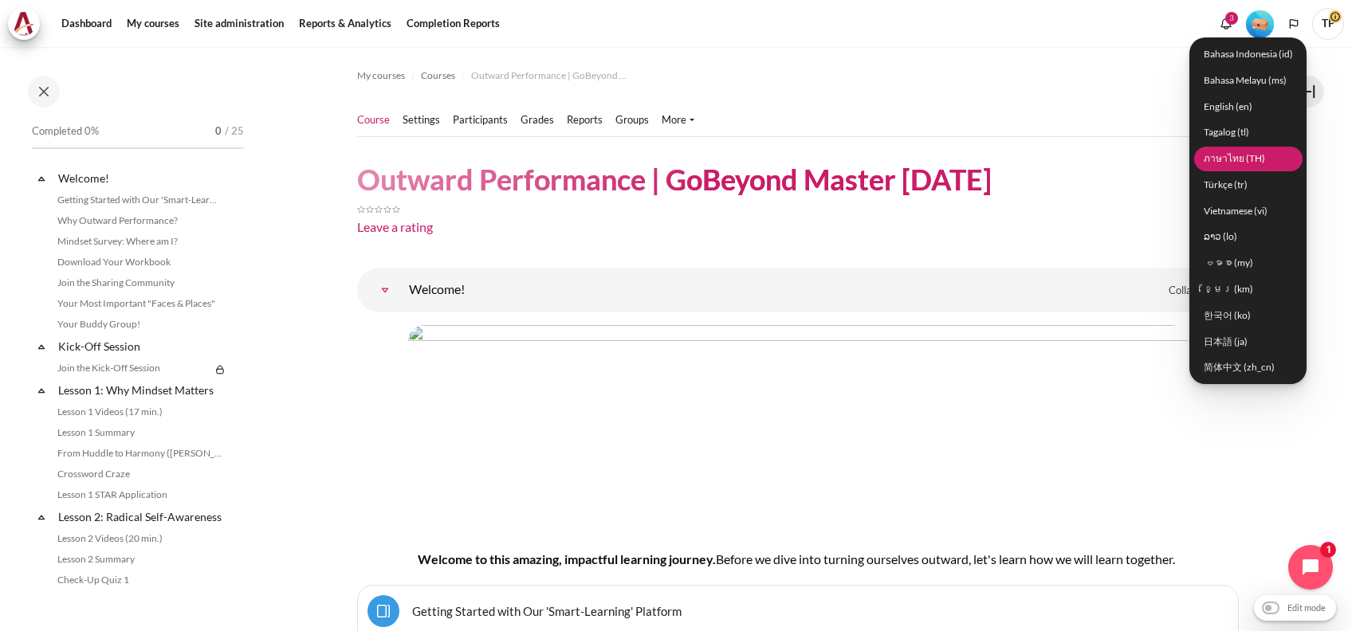
click at [1211, 159] on link "ภาษาไทย (TH)" at bounding box center [1248, 158] width 108 height 25
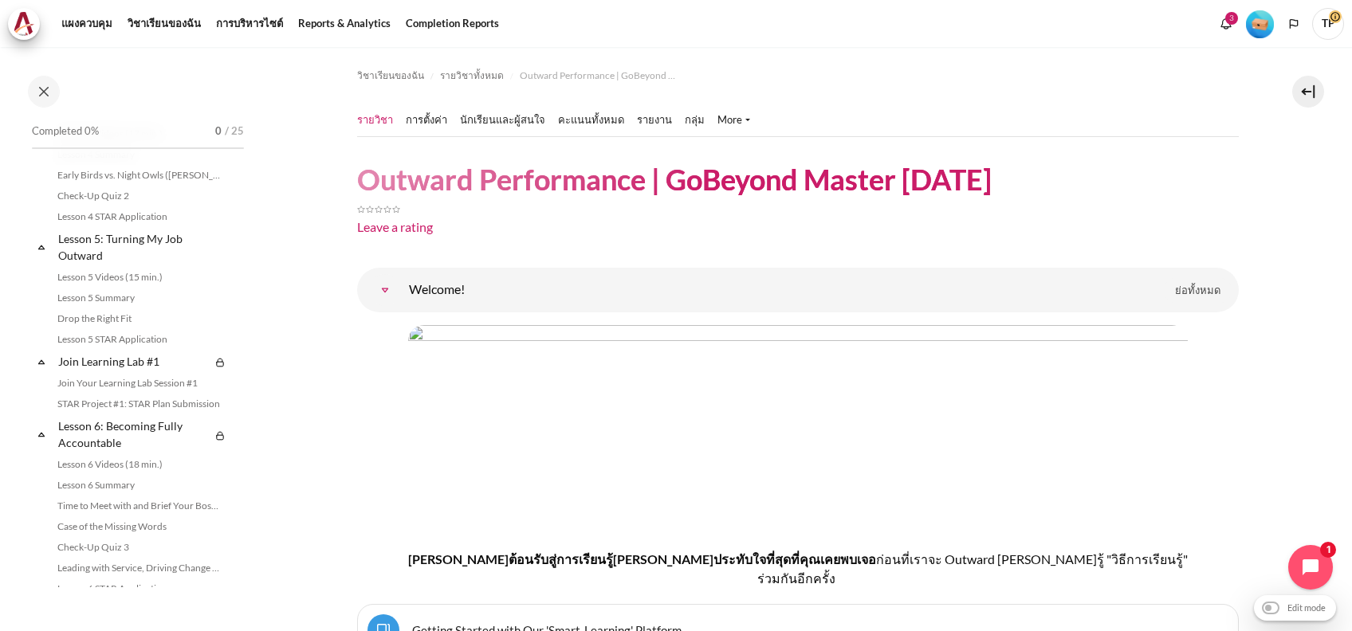
scroll to position [850, 0]
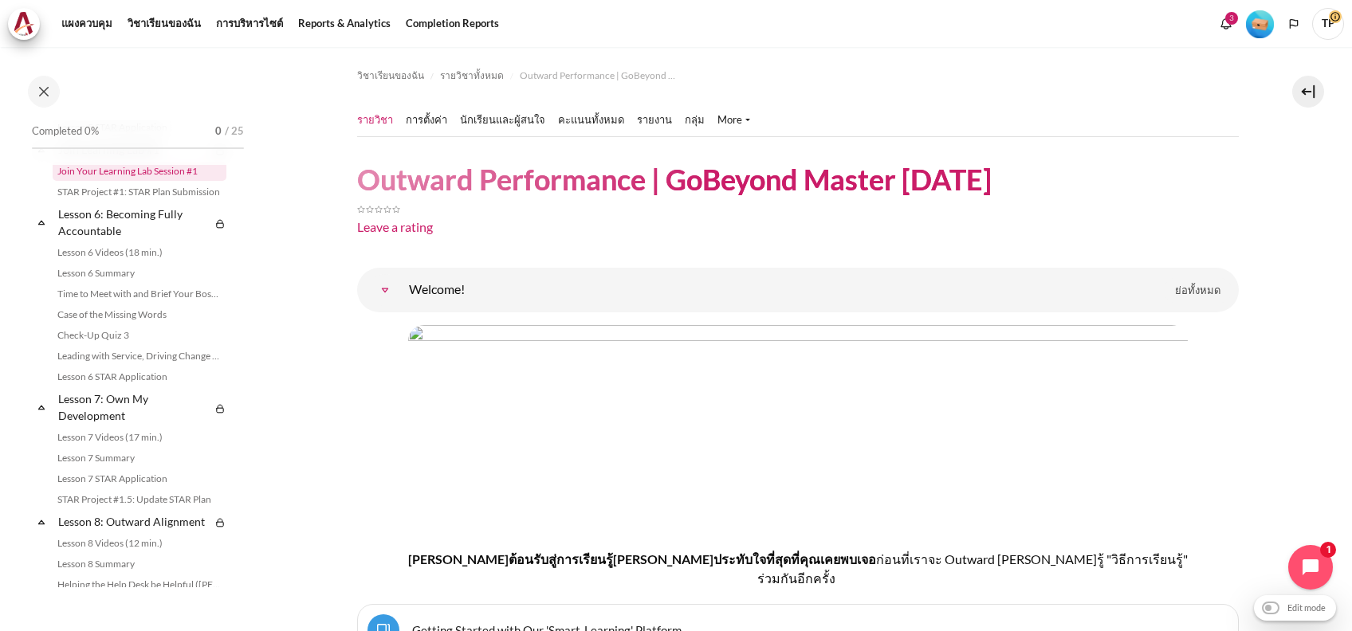
click at [112, 181] on link "Join Your Learning Lab Session #1" at bounding box center [140, 171] width 174 height 19
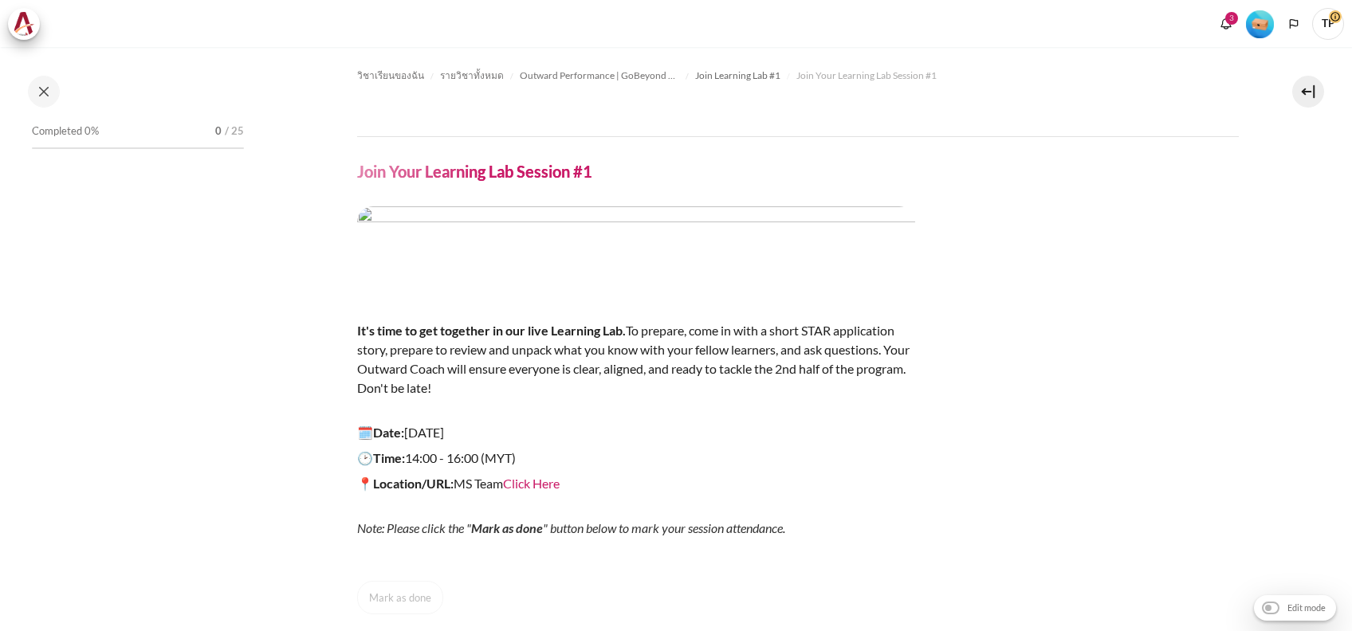
scroll to position [701, 0]
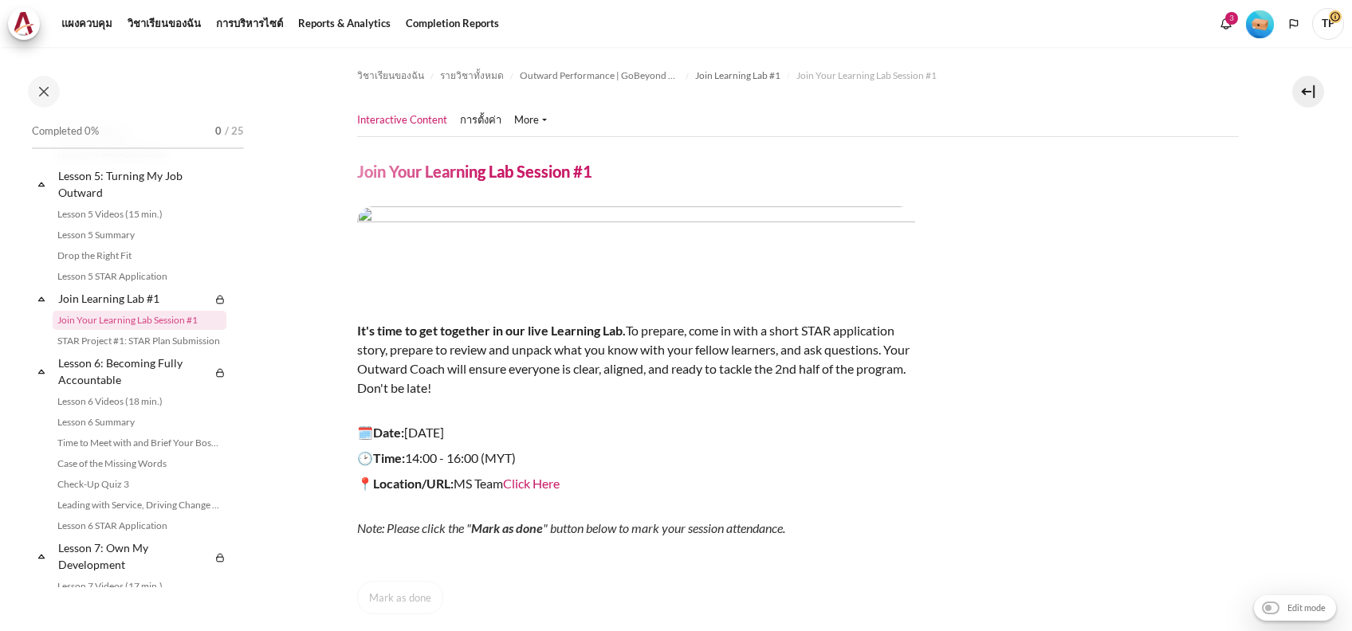
click at [1328, 19] on span "TP" at bounding box center [1328, 23] width 32 height 14
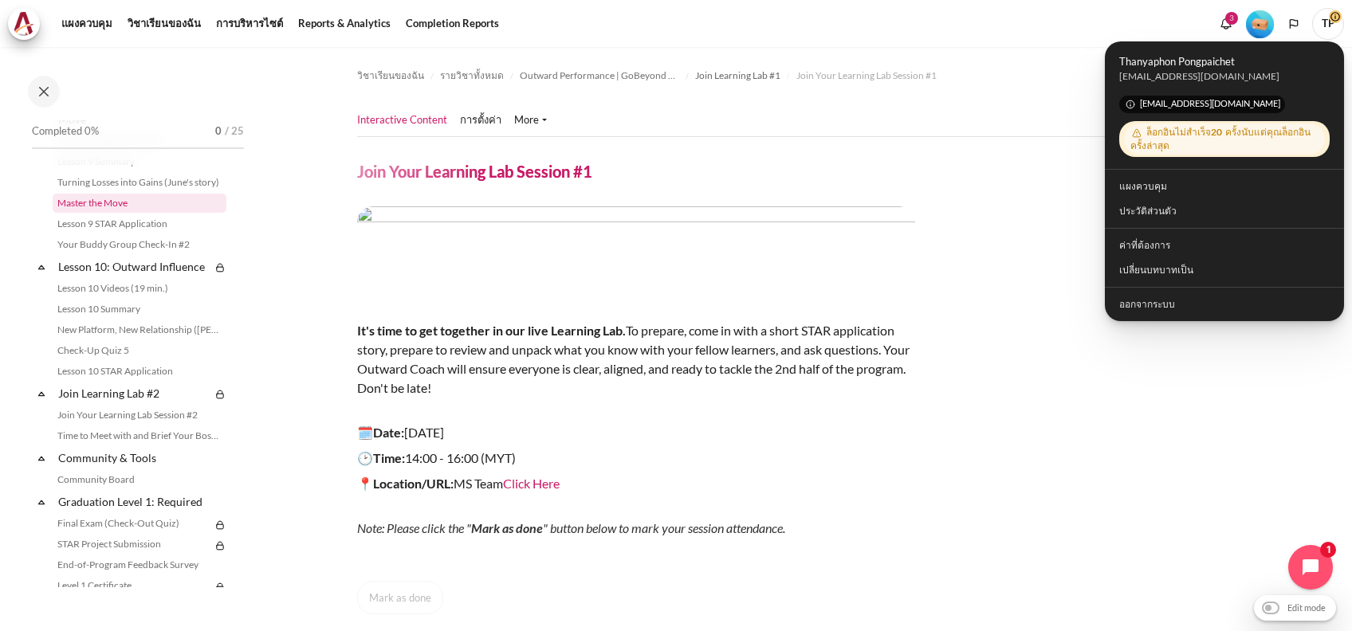
scroll to position [1444, 0]
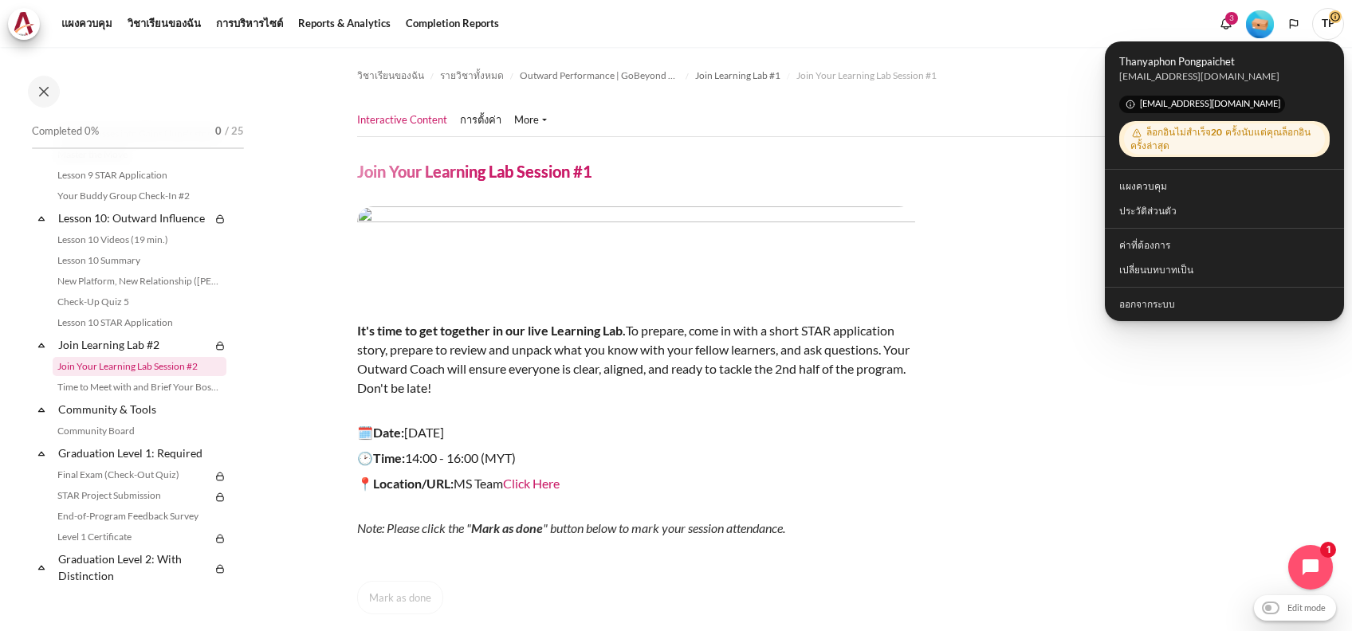
click at [85, 376] on link "Join Your Learning Lab Session #2" at bounding box center [140, 366] width 174 height 19
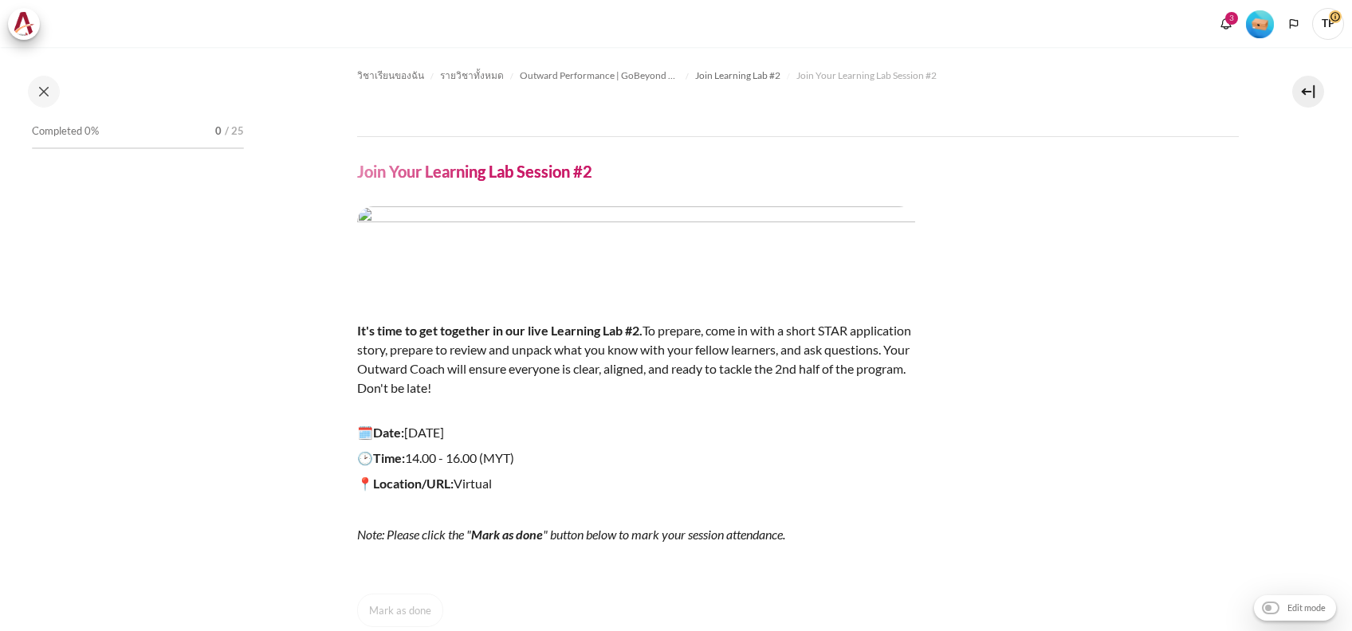
scroll to position [1524, 0]
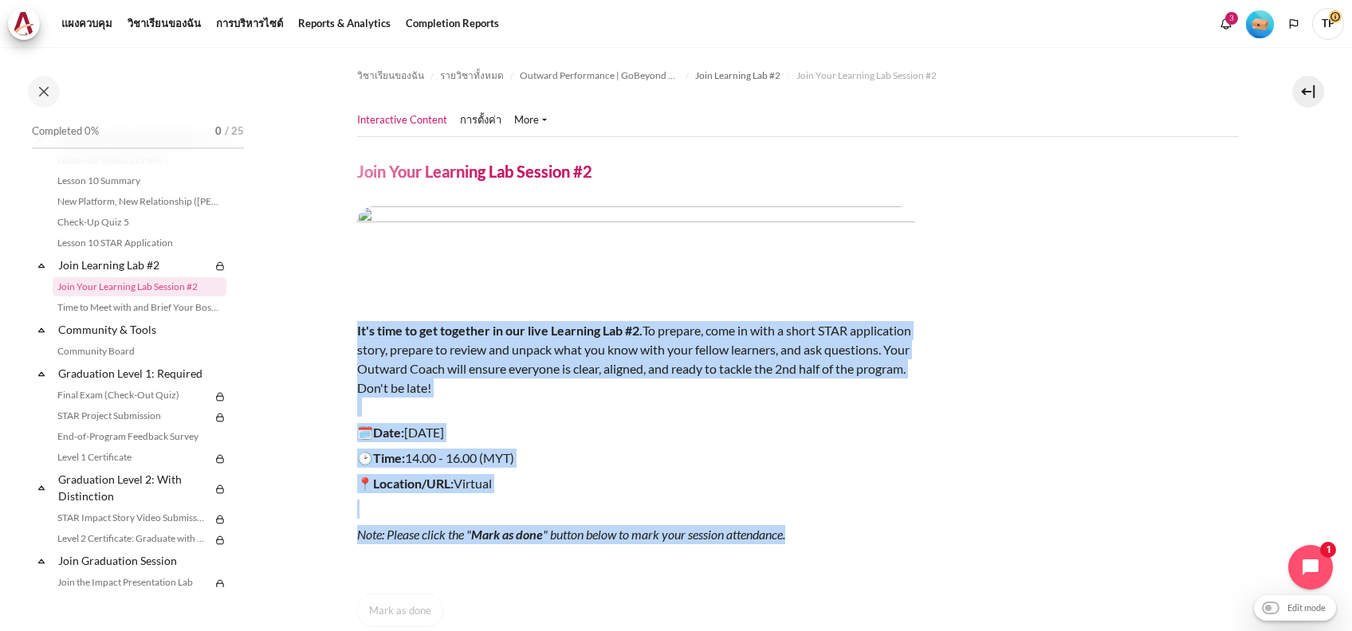
drag, startPoint x: 353, startPoint y: 328, endPoint x: 862, endPoint y: 537, distance: 550.7
click at [862, 537] on section "วิชาเรียนของฉัน รายวิชาทั้งหมด Outward Performance | GoBeyond Master 6 May 2025…" at bounding box center [797, 415] width 1085 height 736
copy div "It's time to get together in our live Learning Lab #2. To prepare, come in with…"
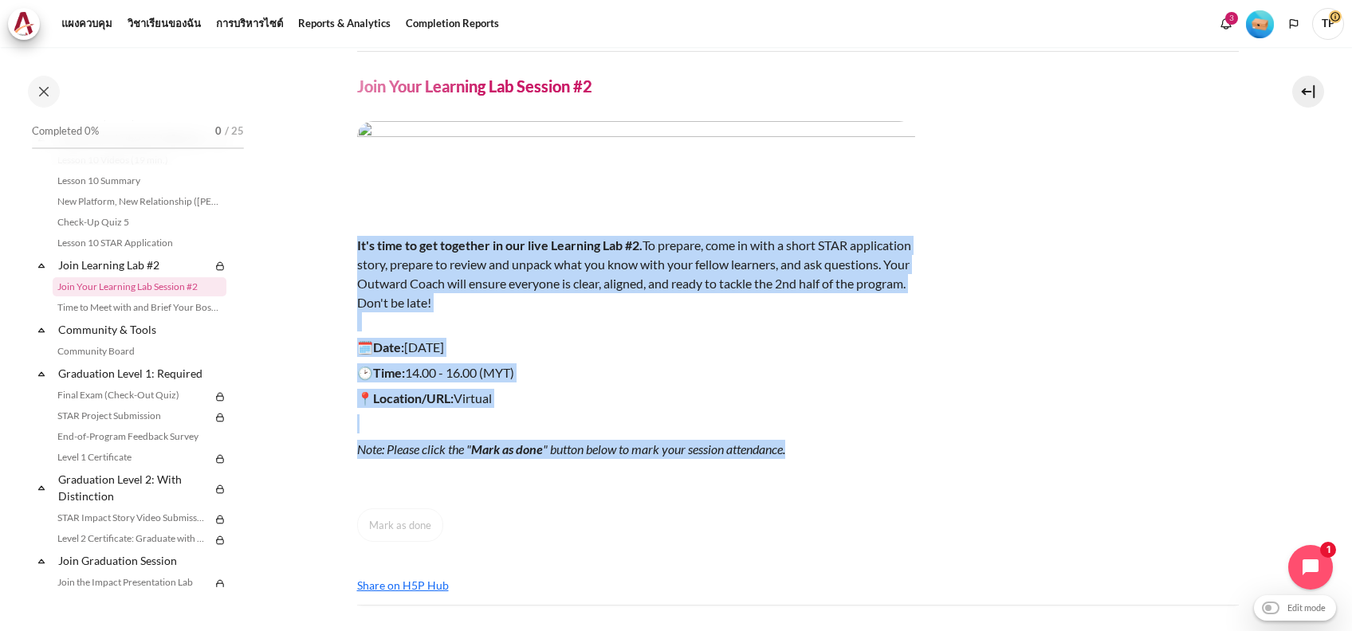
scroll to position [0, 0]
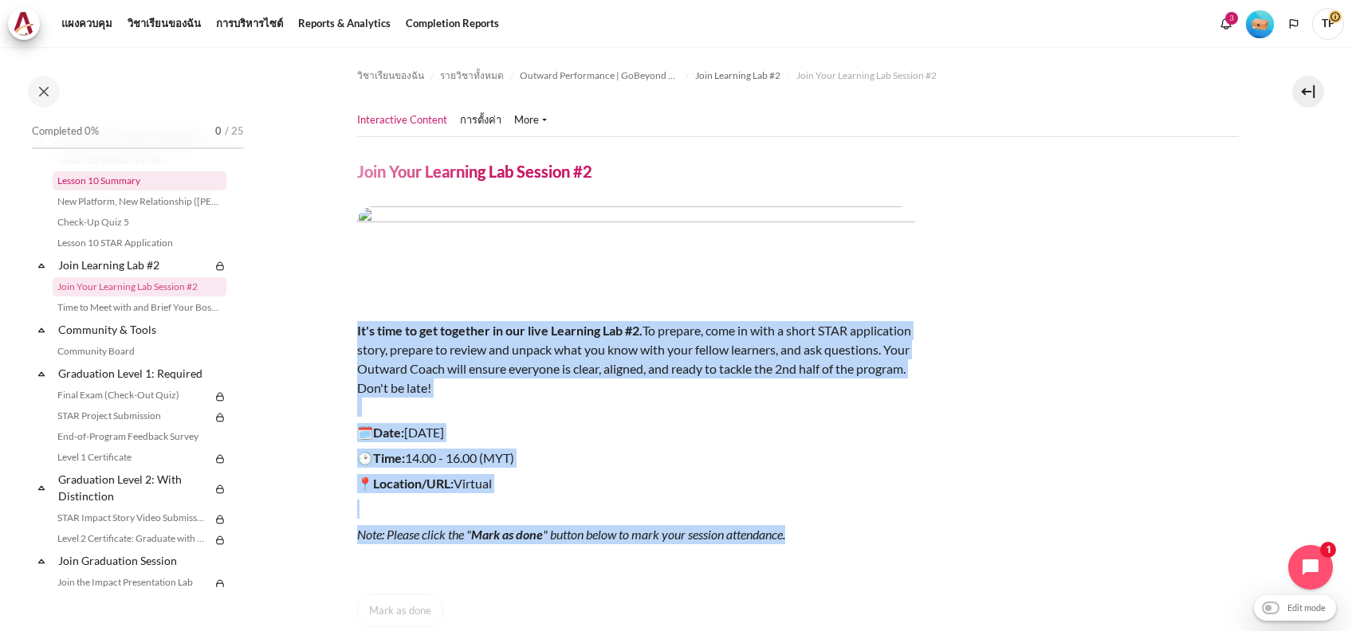
click at [116, 190] on link "Lesson 10 Summary" at bounding box center [140, 180] width 174 height 19
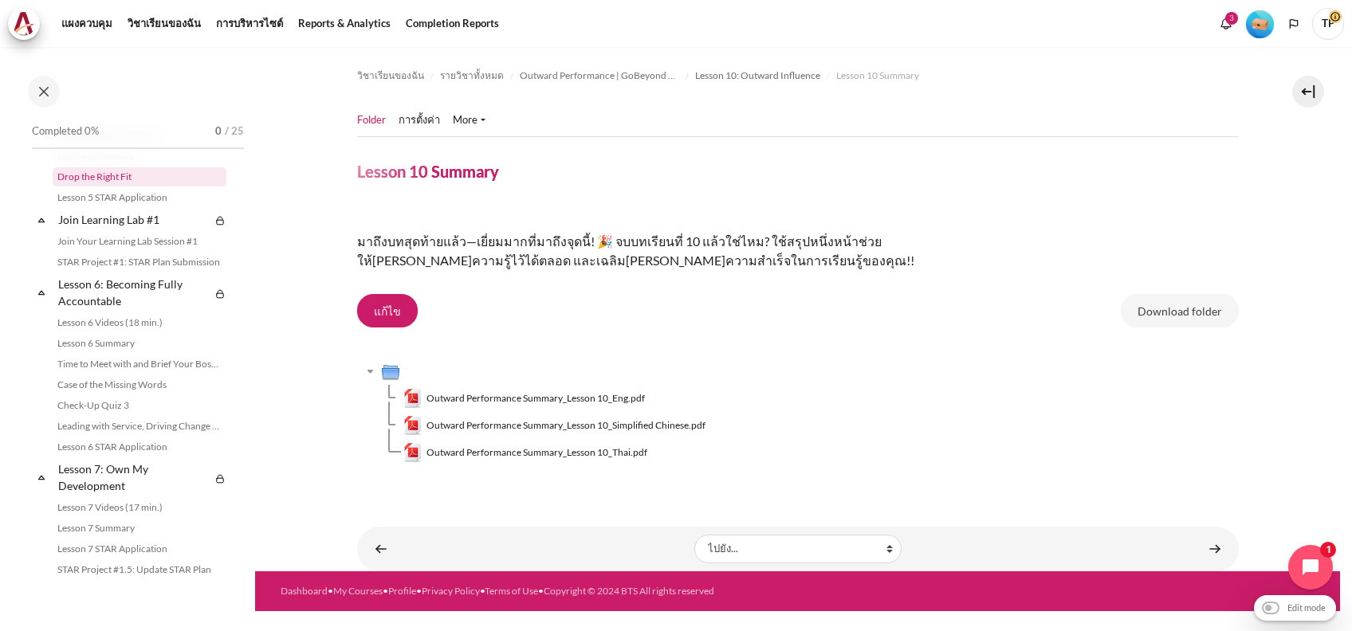
scroll to position [673, 0]
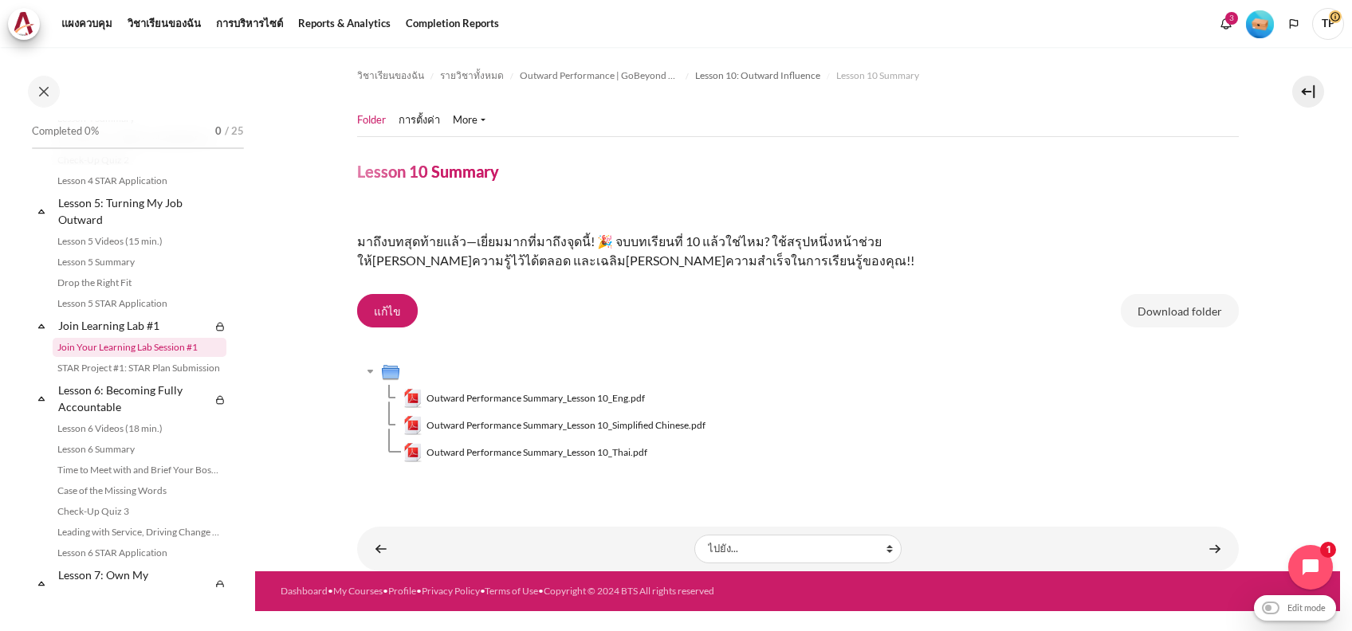
click at [74, 357] on link "Join Your Learning Lab Session #1" at bounding box center [140, 347] width 174 height 19
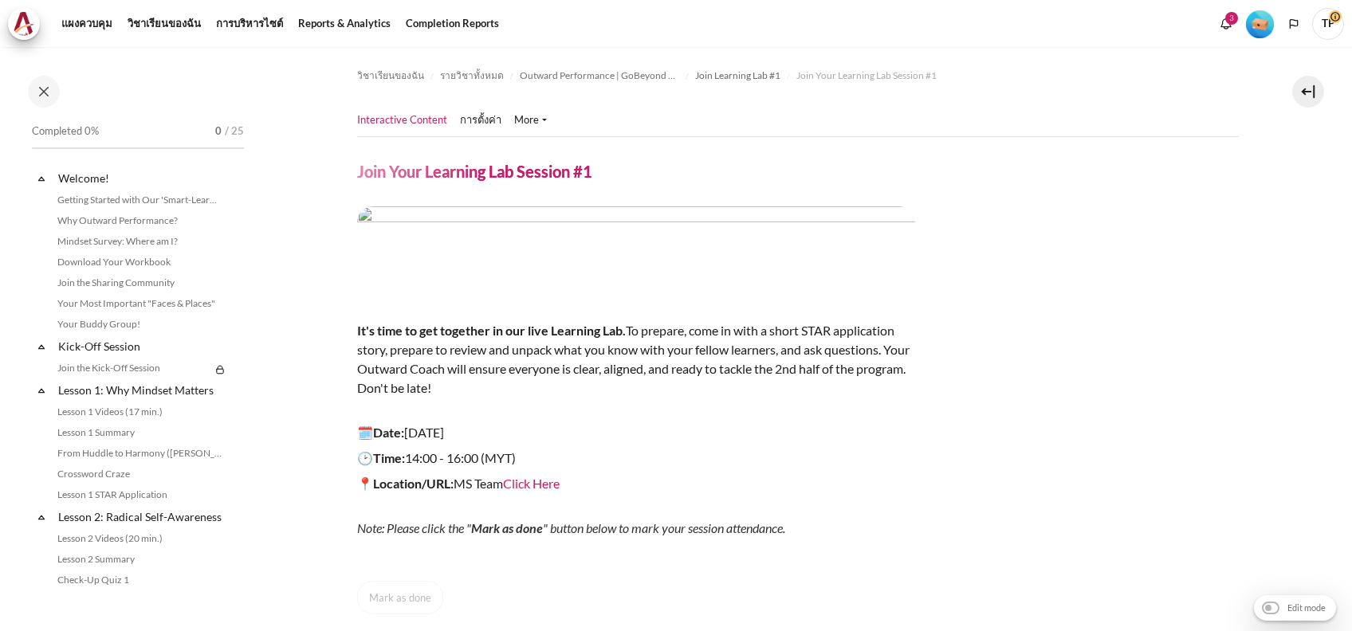
scroll to position [701, 0]
